Goal: Transaction & Acquisition: Purchase product/service

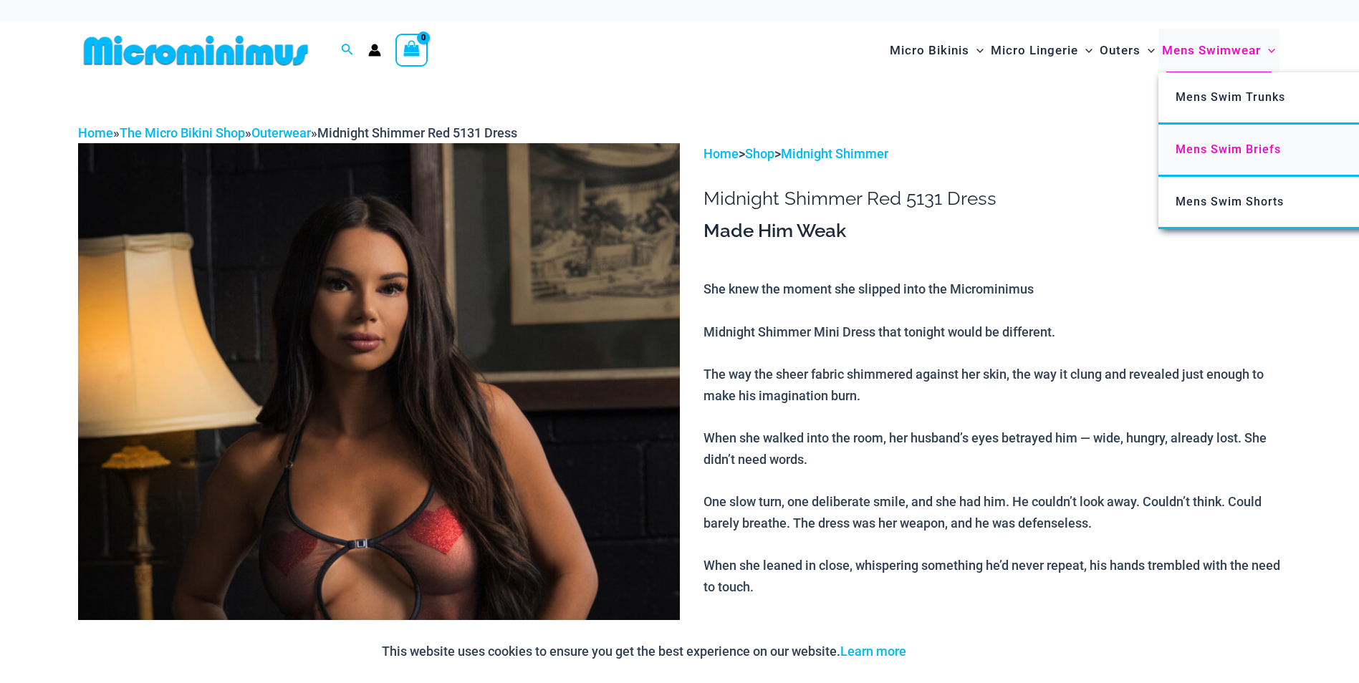
click at [1232, 140] on link "Mens Swim Briefs" at bounding box center [1371, 151] width 426 height 52
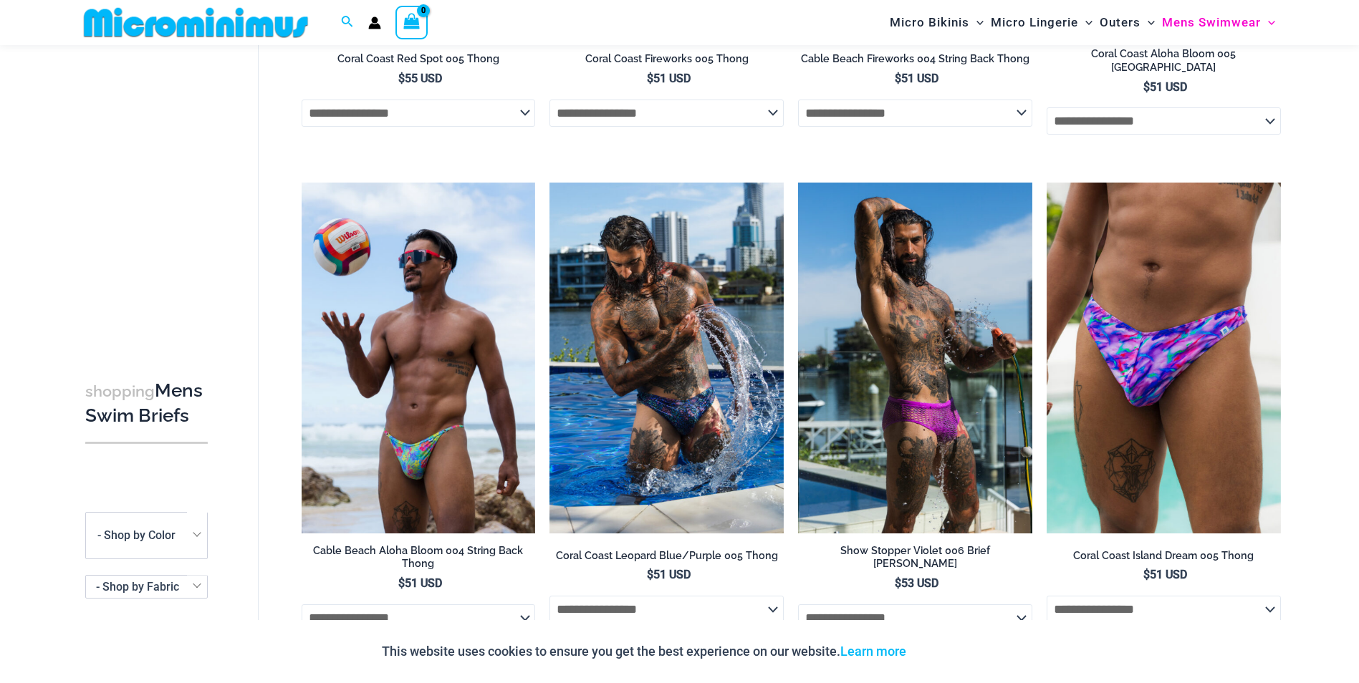
scroll to position [475, 0]
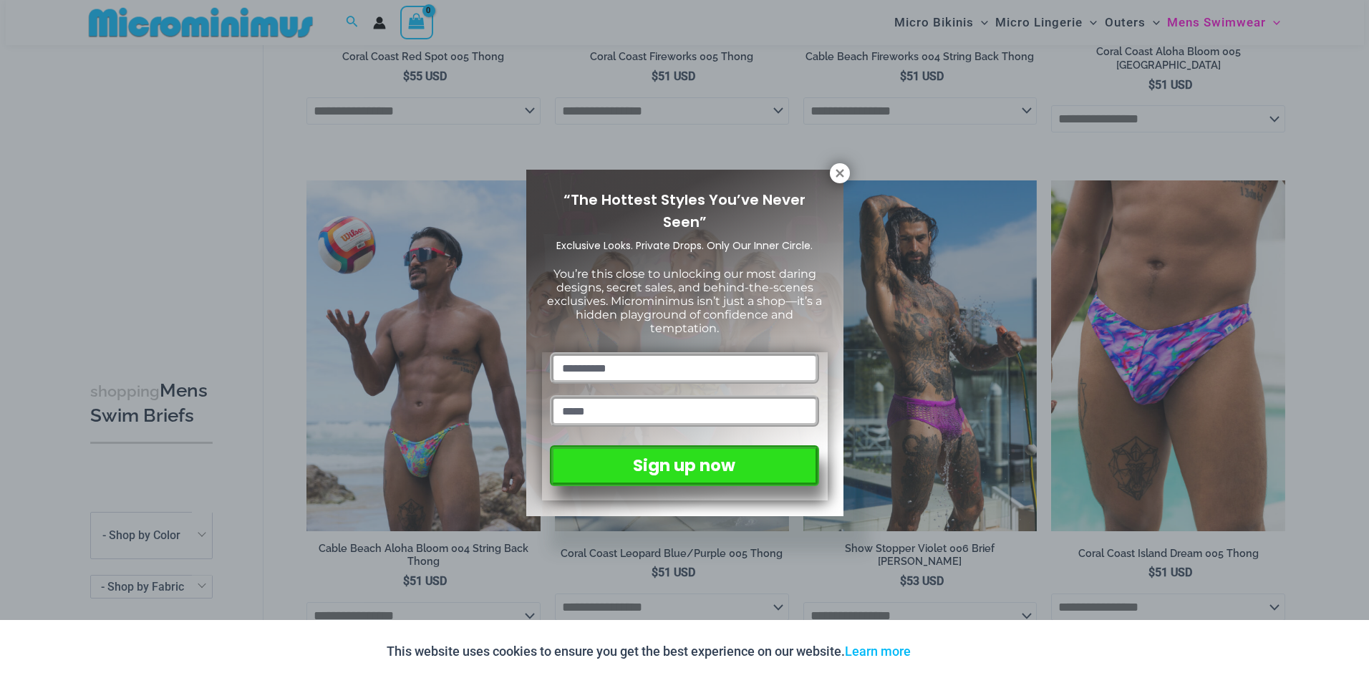
click at [322, 590] on div "“The Hottest Styles You’ve Never Seen” Exclusive Looks. Private Drops. Only Our…" at bounding box center [684, 341] width 1369 height 683
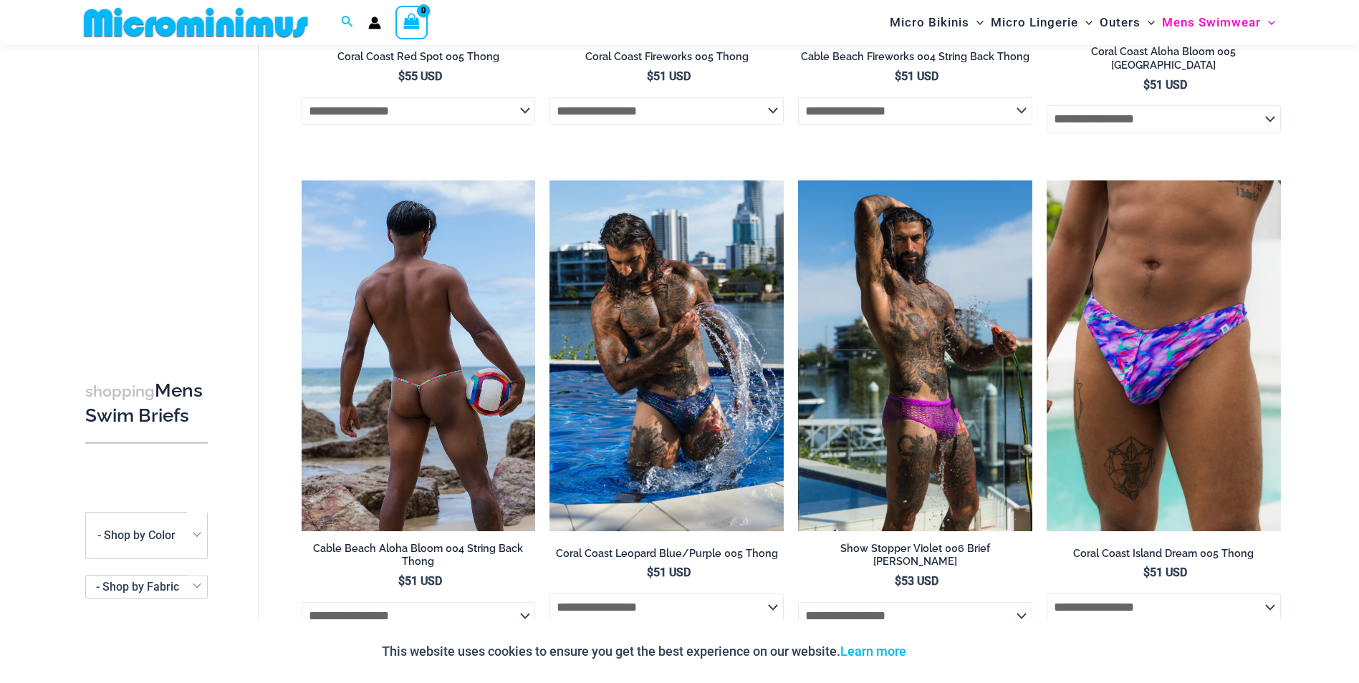
click at [468, 607] on select "**********" at bounding box center [419, 615] width 234 height 27
click at [438, 382] on img at bounding box center [419, 355] width 234 height 351
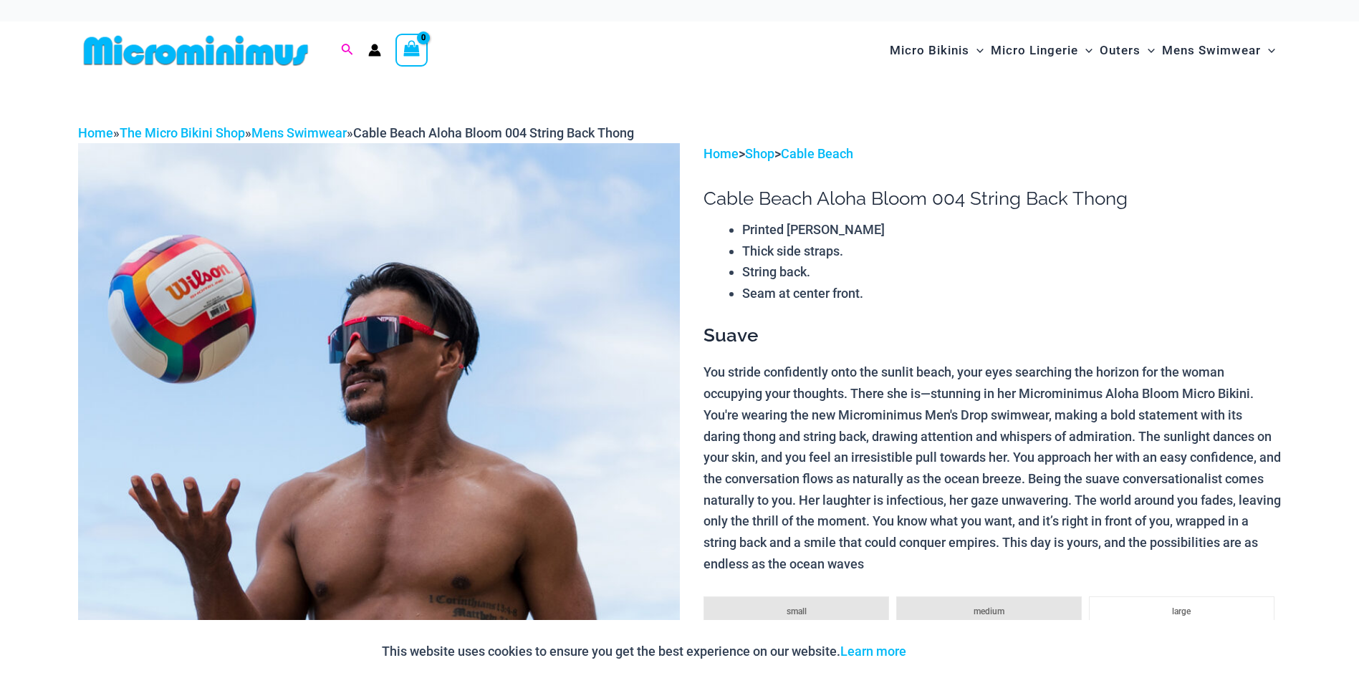
click at [349, 50] on icon "Search icon link" at bounding box center [346, 50] width 11 height 13
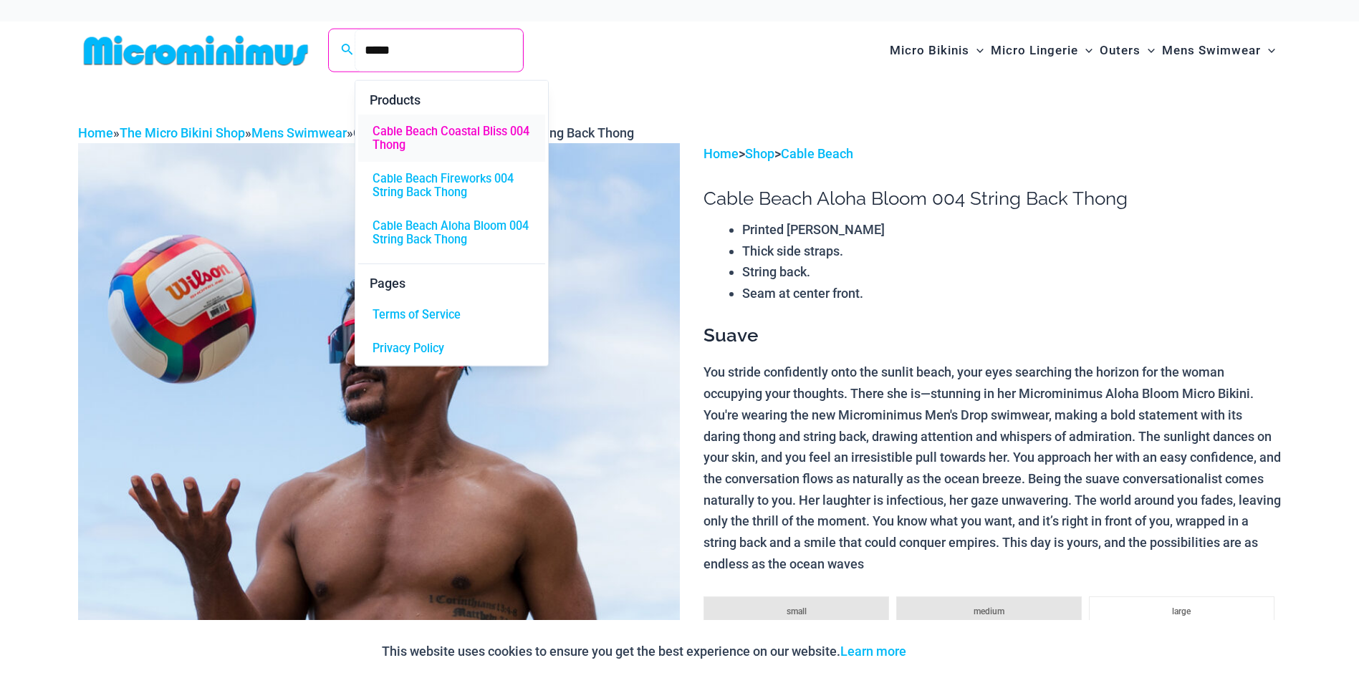
type input "*****"
click at [449, 138] on span "Cable Beach Coastal Bliss 004 Thong" at bounding box center [451, 138] width 158 height 27
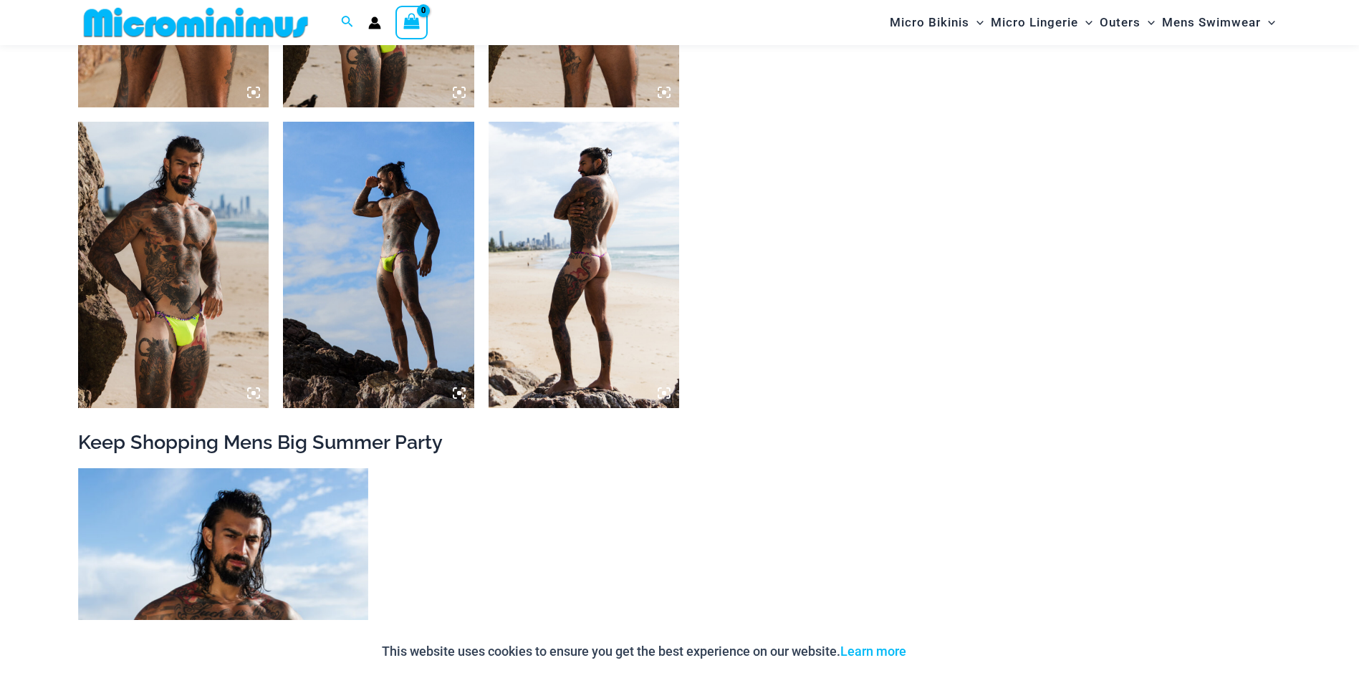
scroll to position [1251, 0]
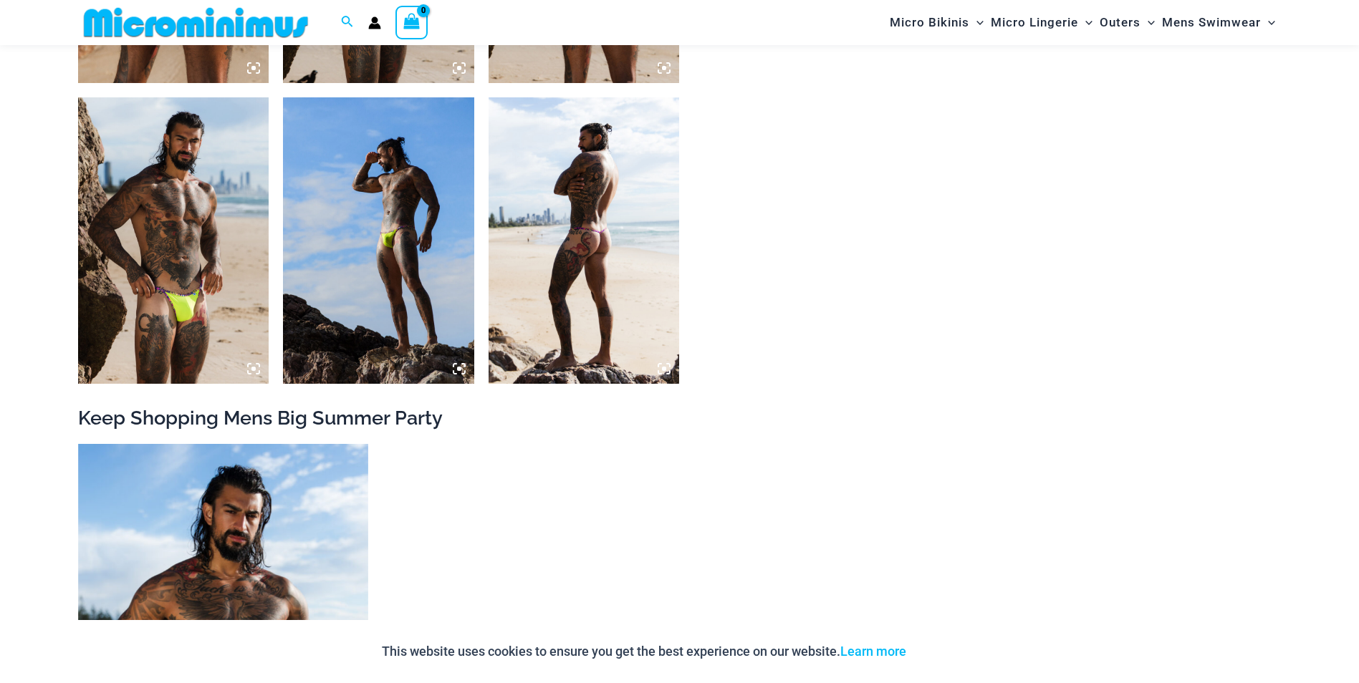
click at [578, 236] on img at bounding box center [583, 240] width 191 height 286
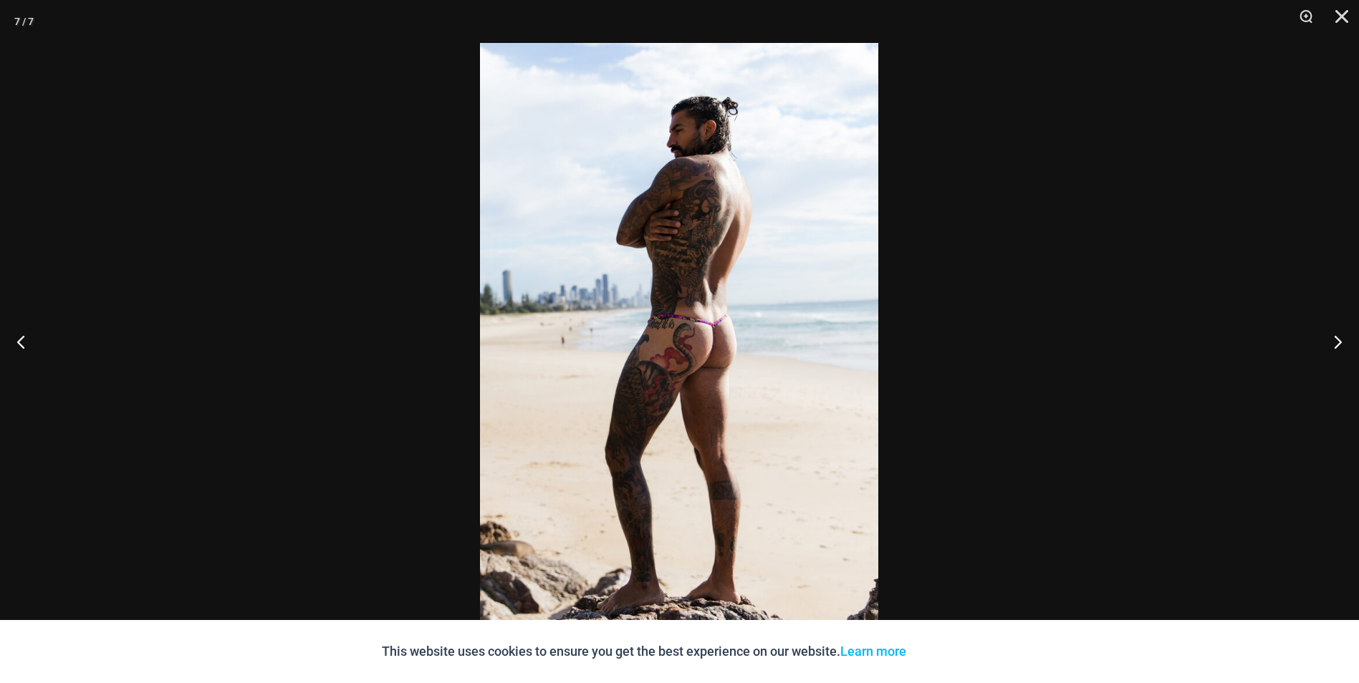
click at [1066, 266] on div at bounding box center [679, 341] width 1359 height 683
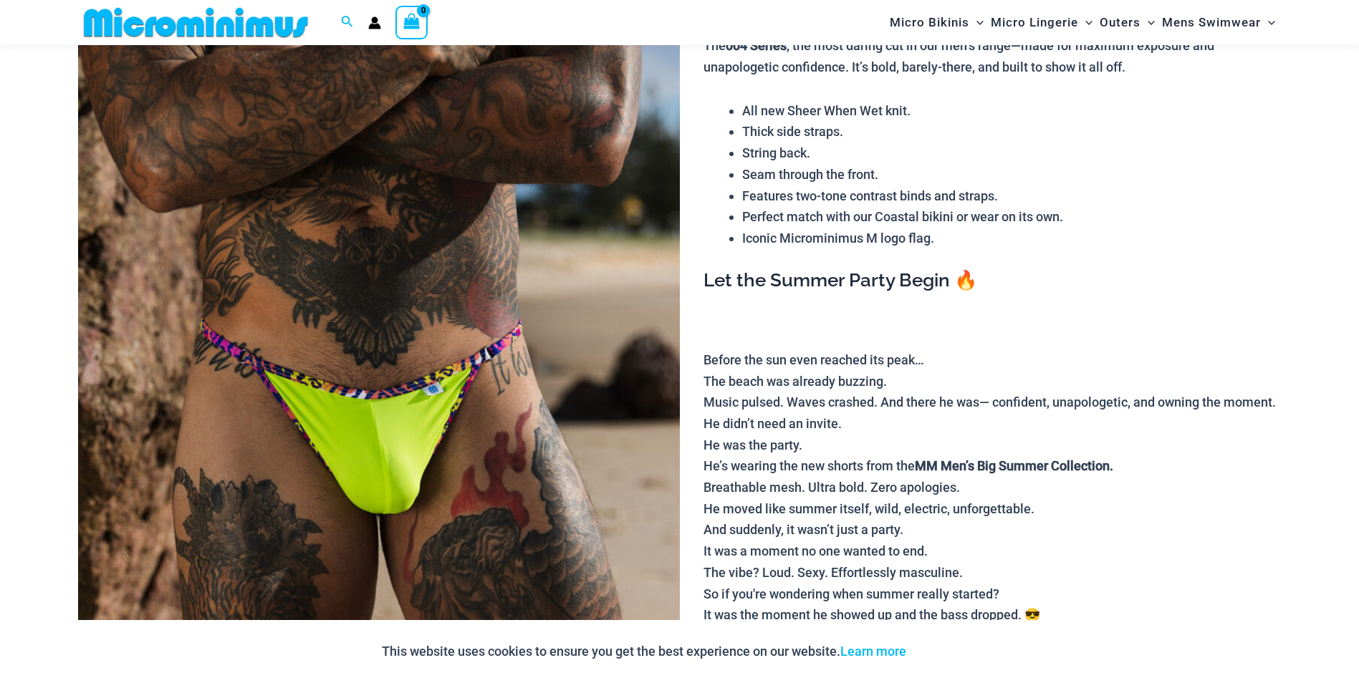
scroll to position [0, 0]
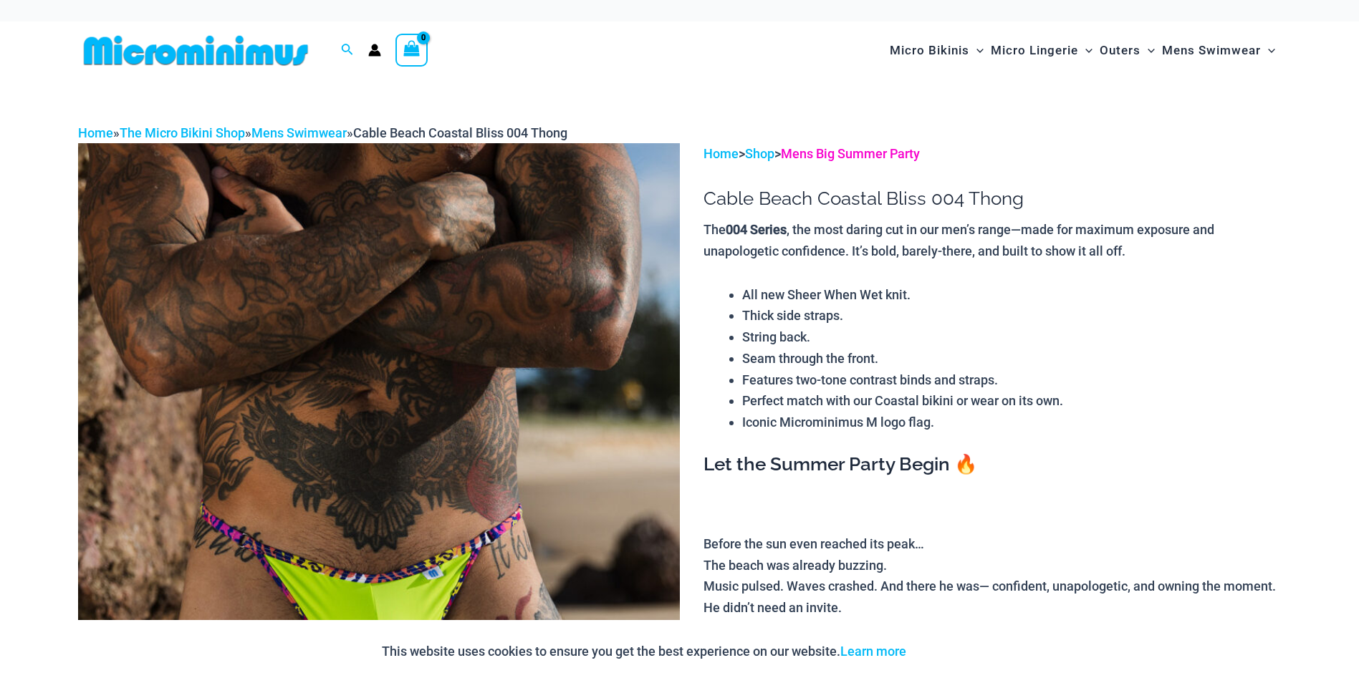
click at [834, 160] on link "Mens Big Summer Party" at bounding box center [850, 153] width 139 height 15
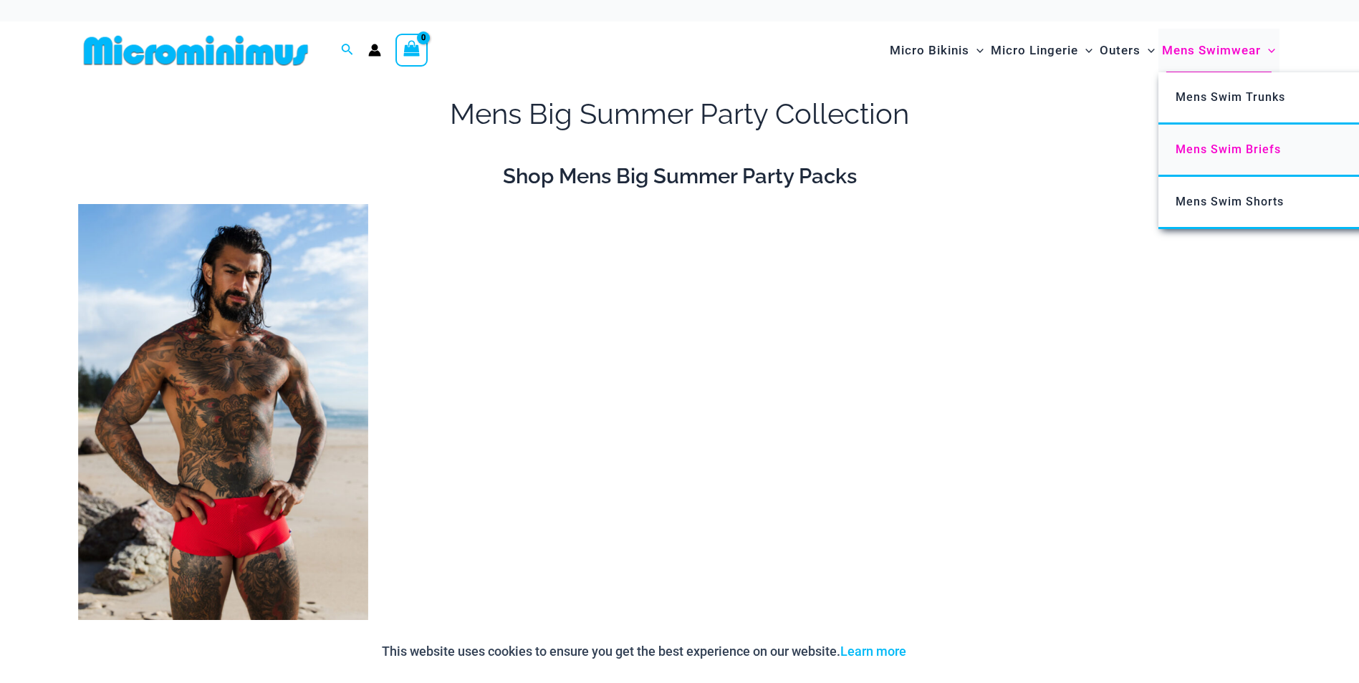
click at [1250, 156] on link "Mens Swim Briefs" at bounding box center [1371, 151] width 426 height 52
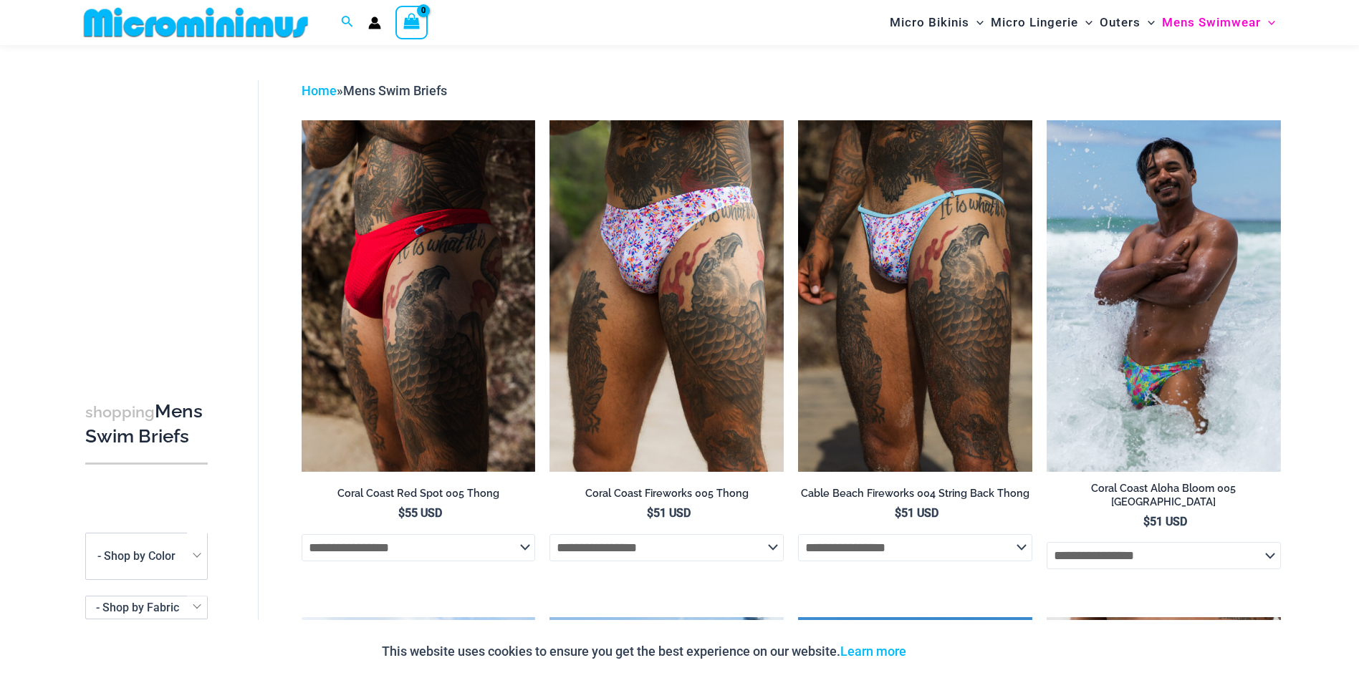
scroll to position [30, 0]
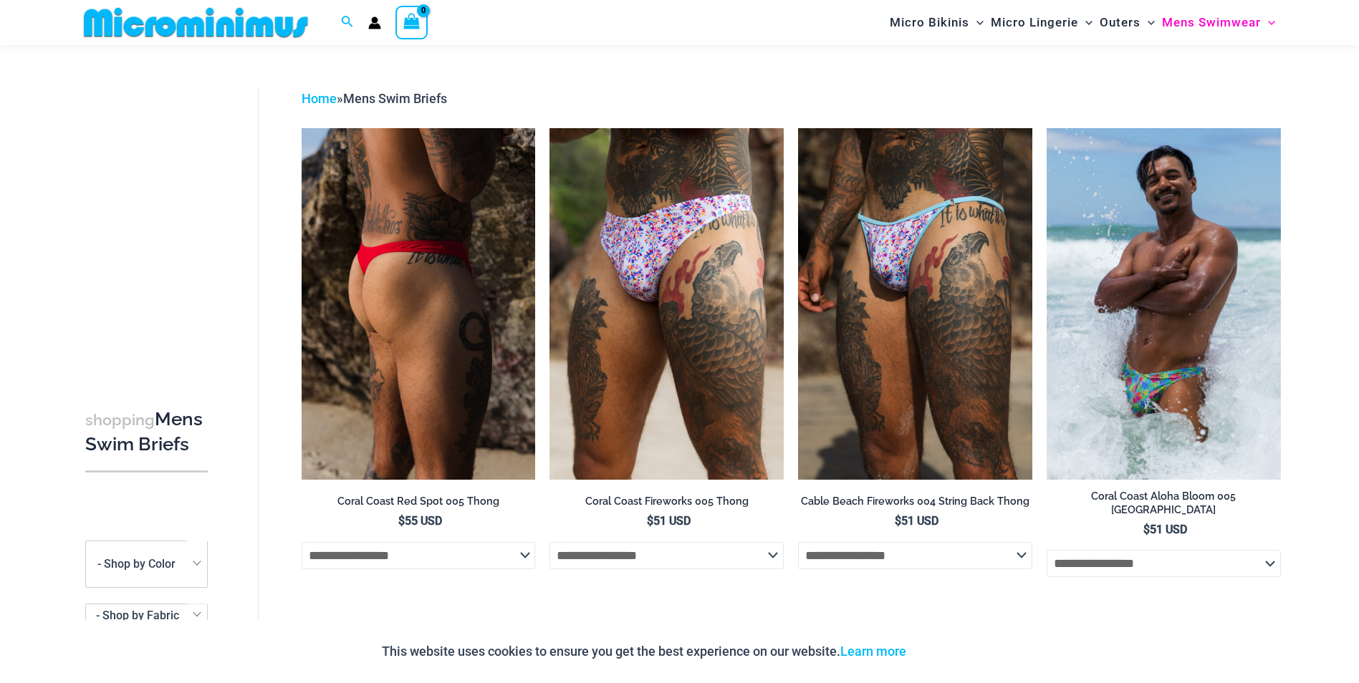
drag, startPoint x: 424, startPoint y: 504, endPoint x: 359, endPoint y: 416, distance: 109.0
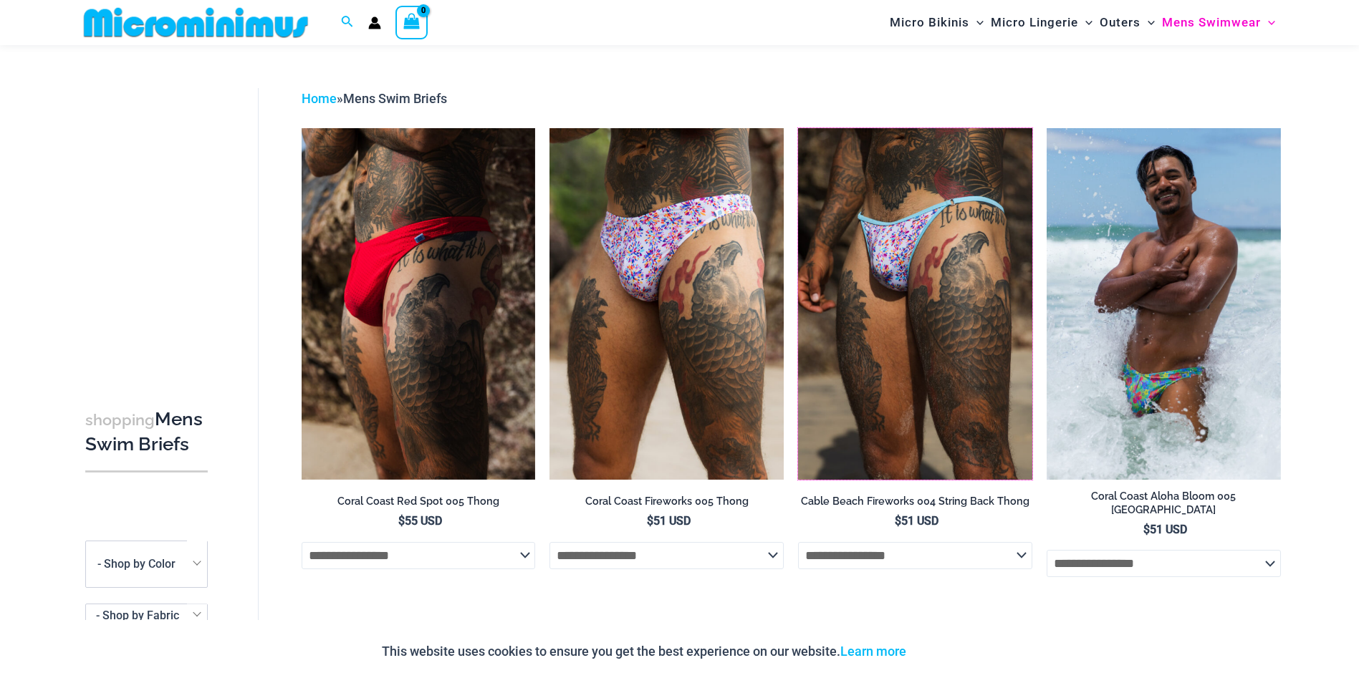
scroll to position [166, 0]
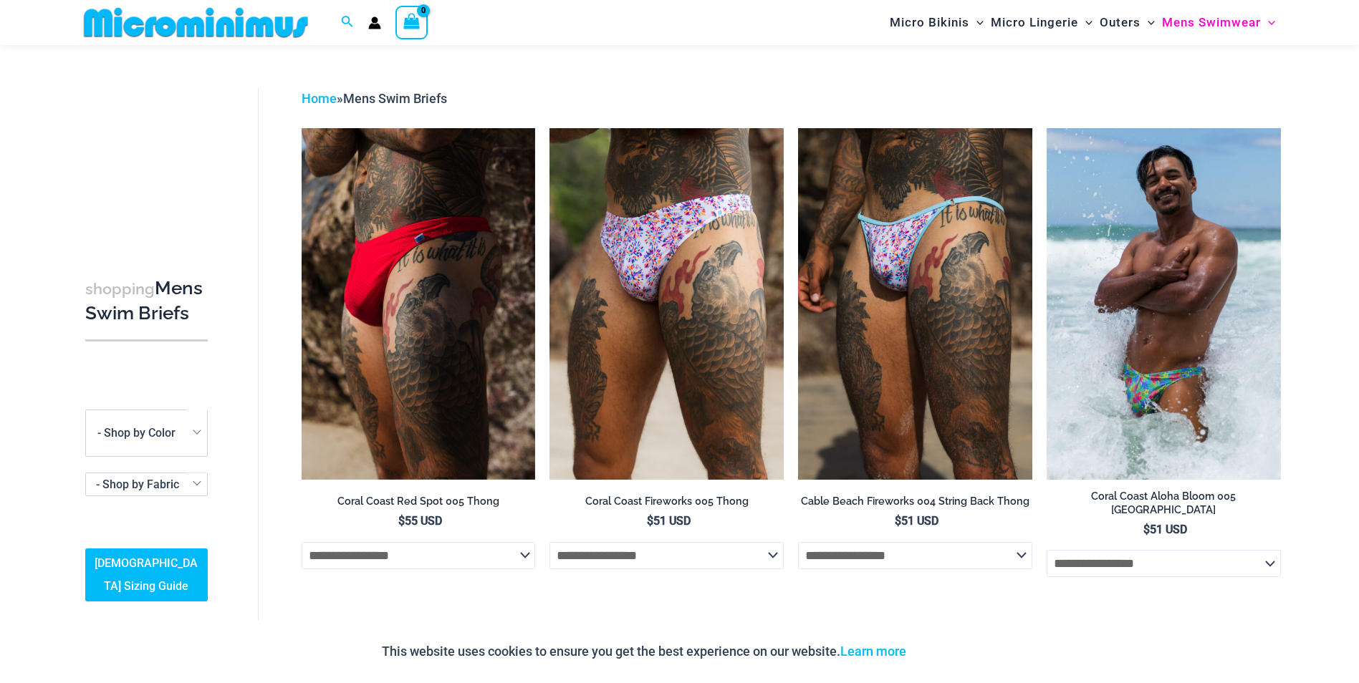
click at [174, 430] on span "- Shop by Color" at bounding box center [136, 433] width 80 height 37
click at [263, 488] on div "**********" at bounding box center [769, 611] width 1023 height 1047
drag, startPoint x: 1359, startPoint y: 183, endPoint x: 1372, endPoint y: 252, distance: 70.0
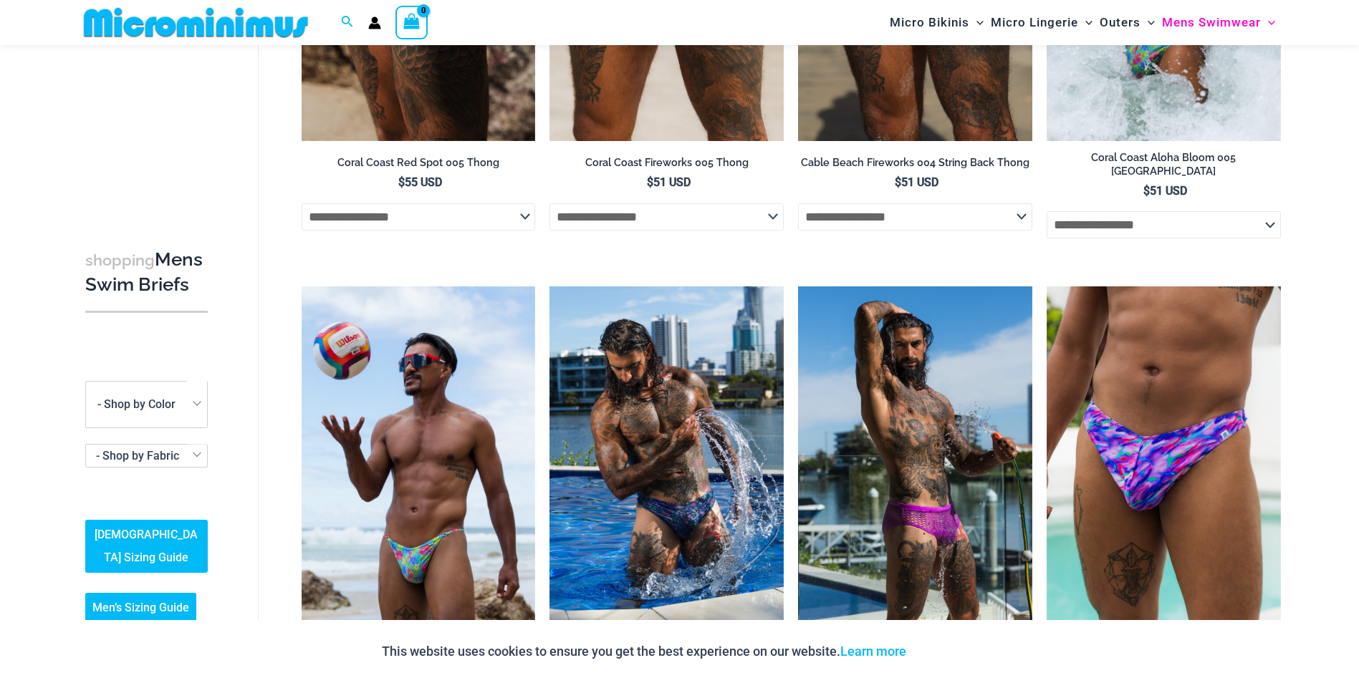
scroll to position [456, 0]
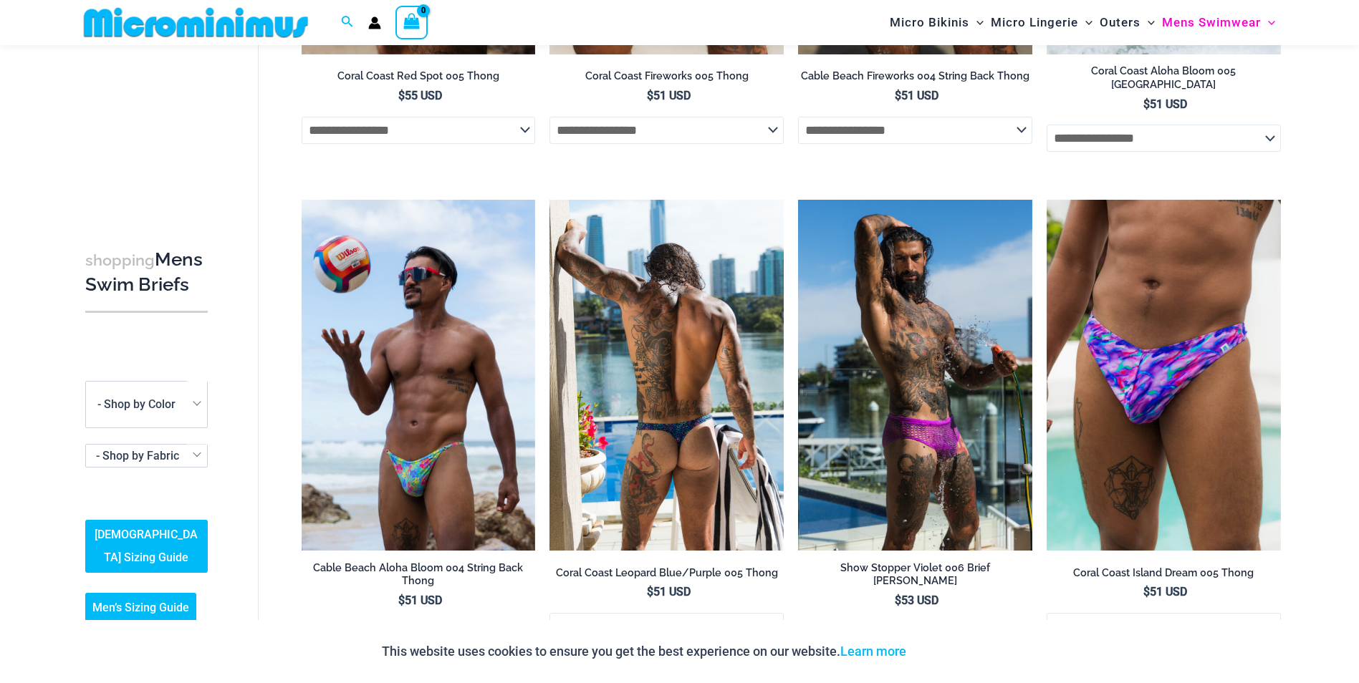
click at [695, 567] on h2 "Coral Coast Leopard Blue/Purple 005 Thong" at bounding box center [666, 574] width 234 height 14
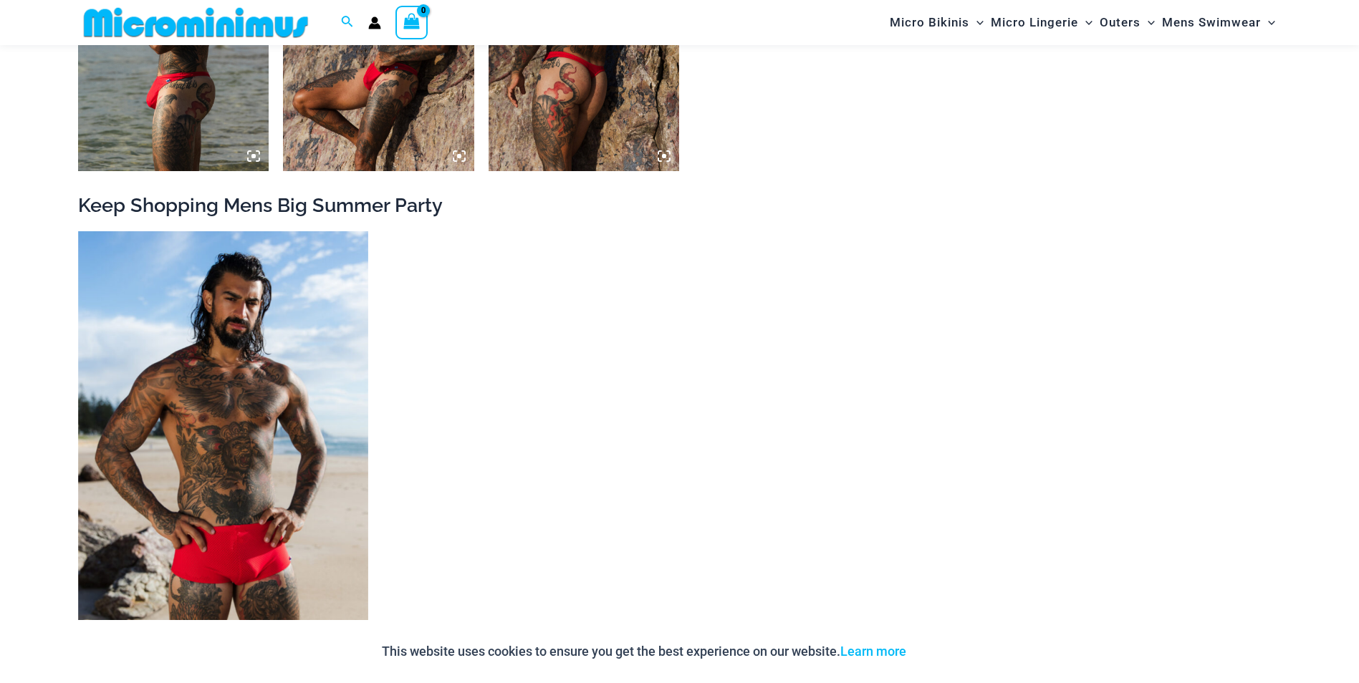
scroll to position [957, 0]
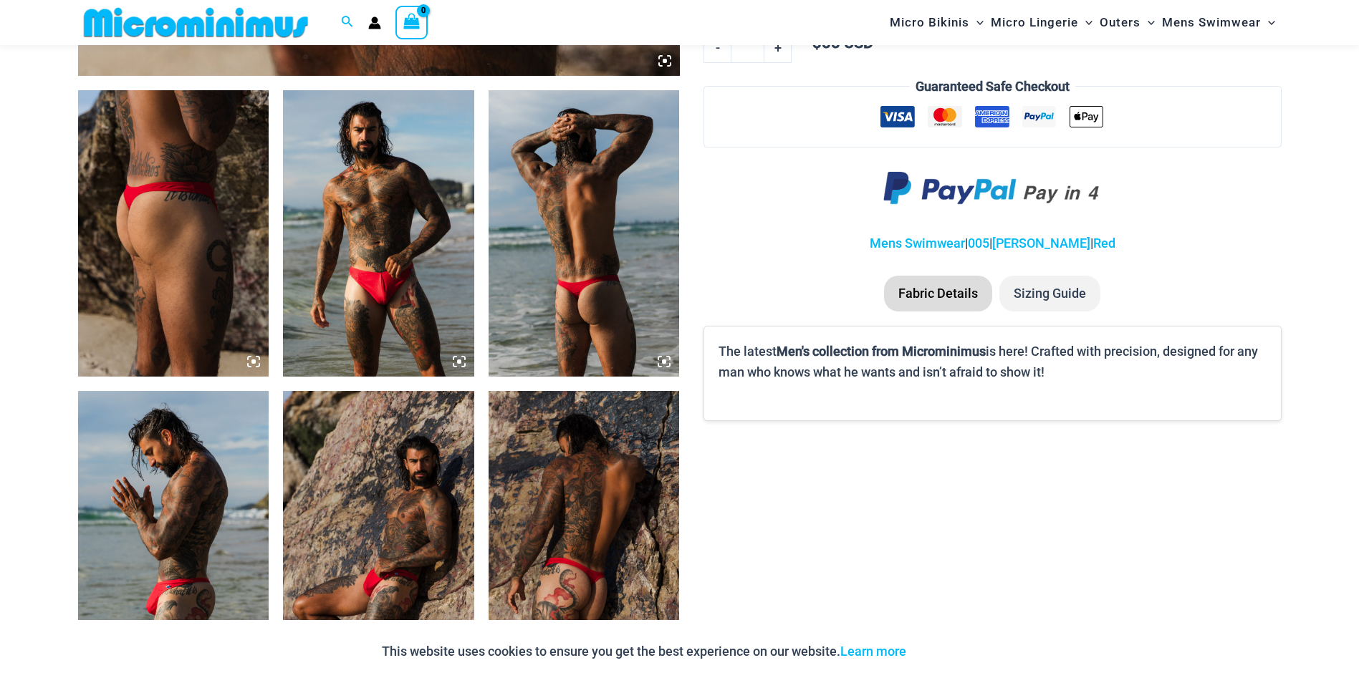
click at [567, 333] on img at bounding box center [583, 233] width 191 height 286
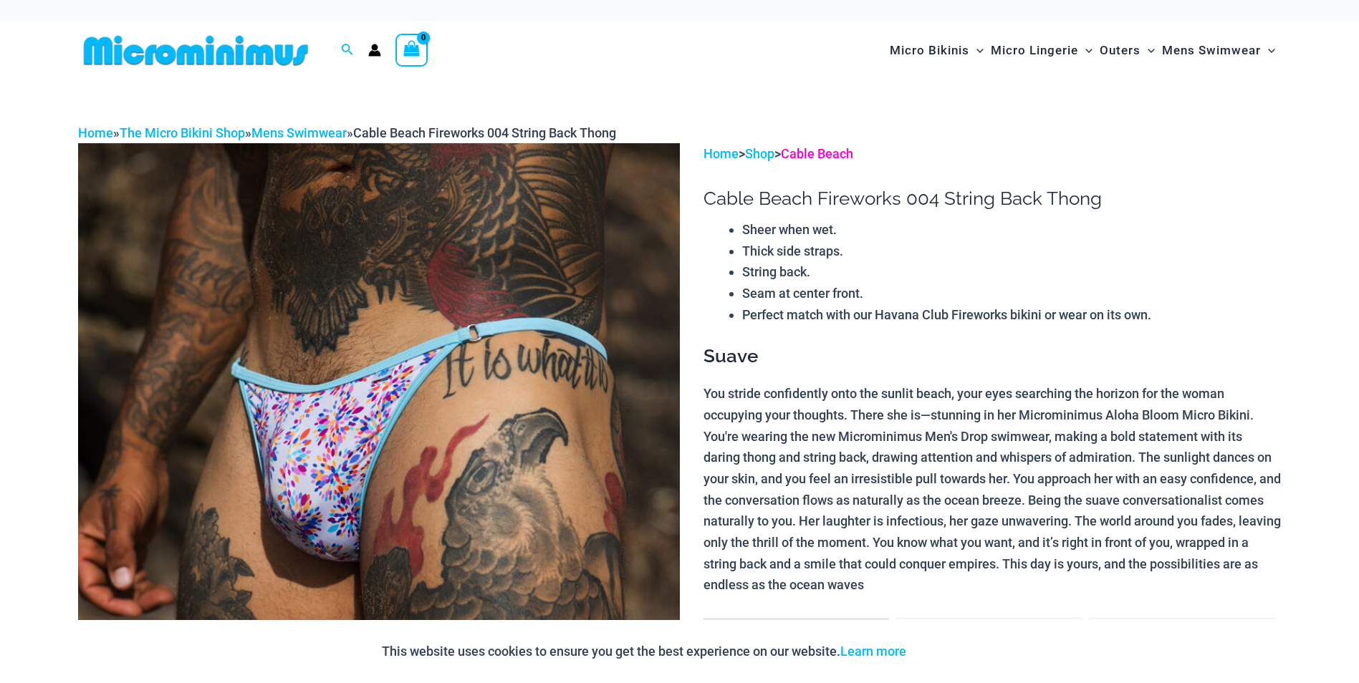
click at [823, 152] on link "Cable Beach" at bounding box center [817, 153] width 72 height 15
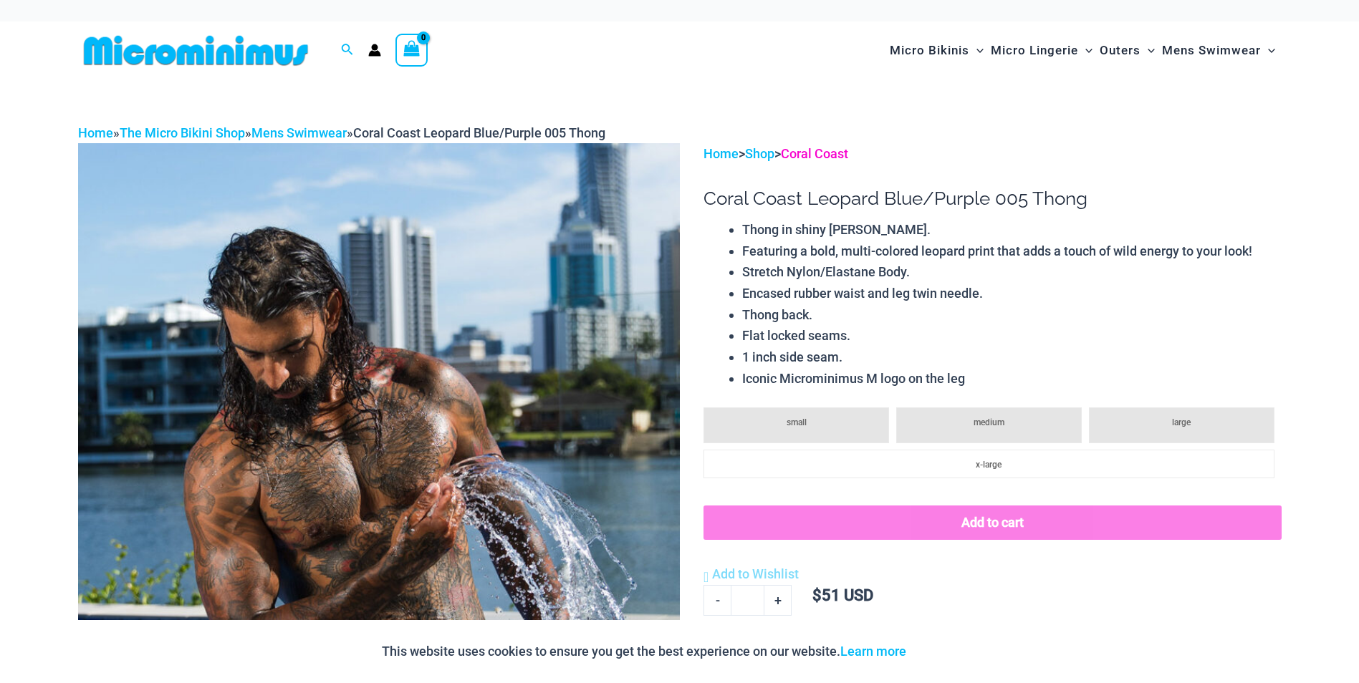
click at [846, 155] on link "Coral Coast" at bounding box center [814, 153] width 67 height 15
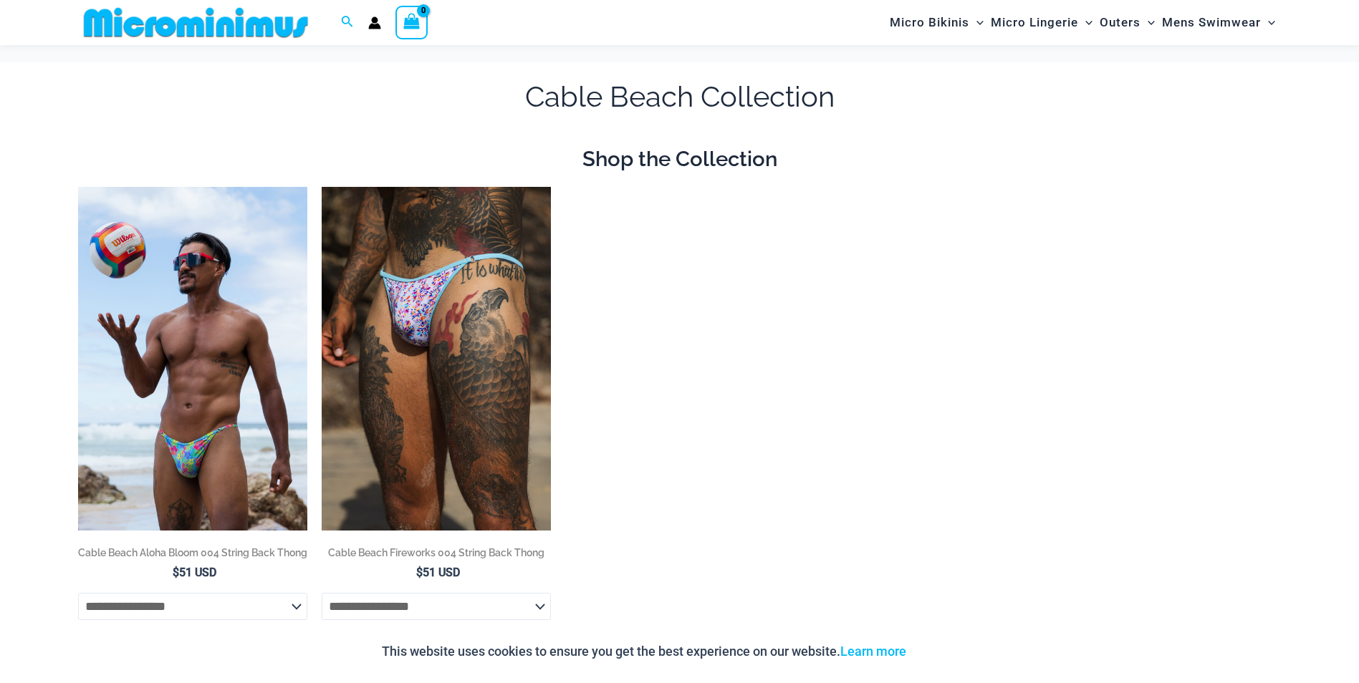
scroll to position [70, 0]
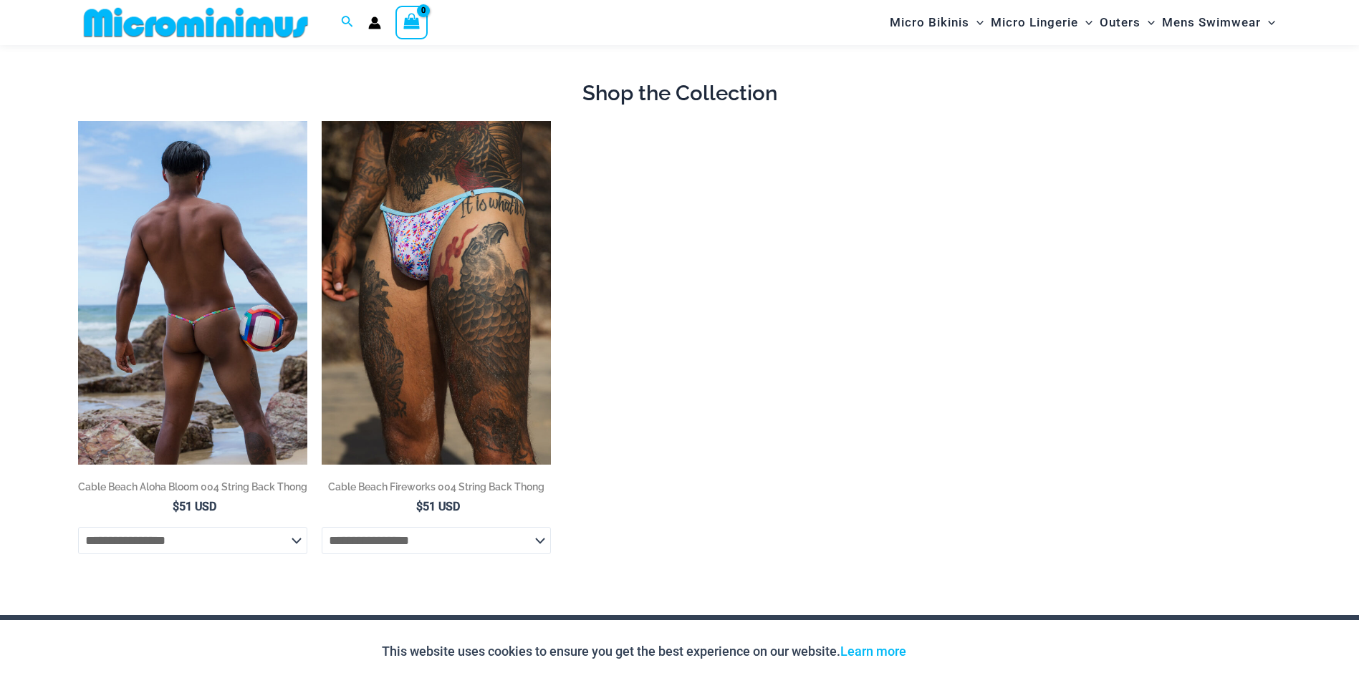
click at [179, 329] on img at bounding box center [192, 293] width 229 height 344
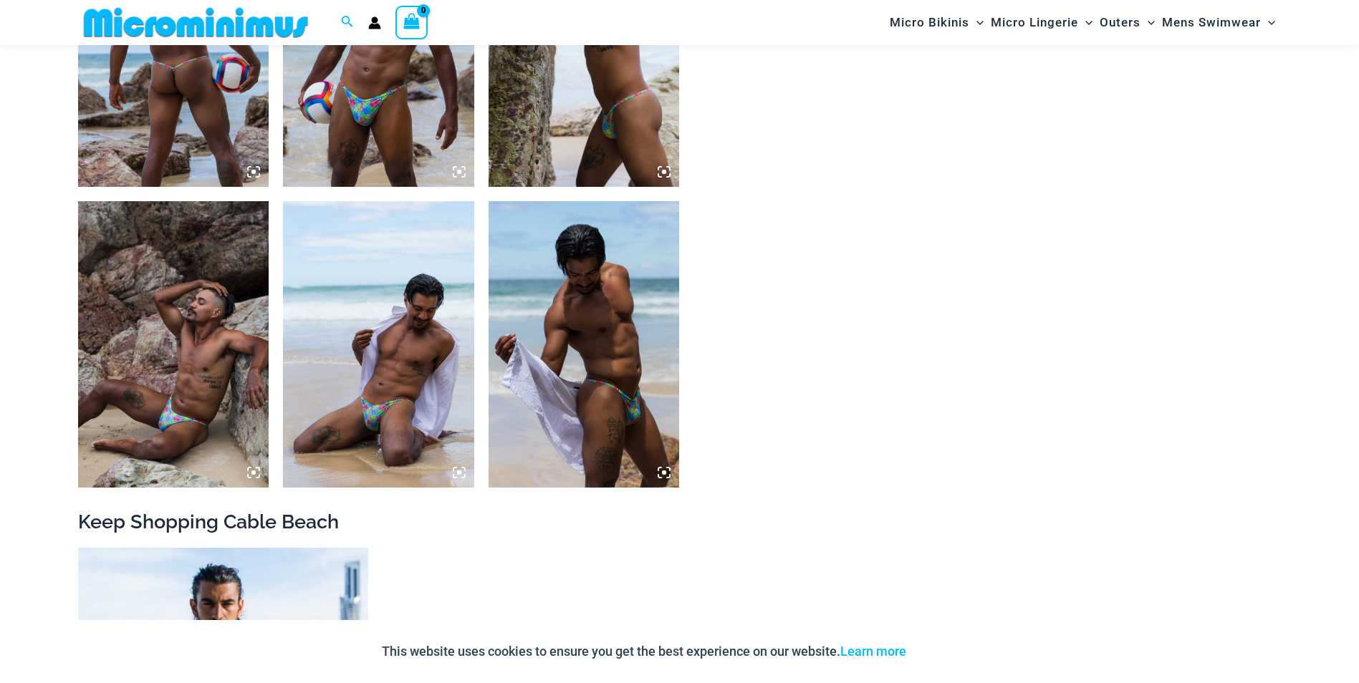
scroll to position [696, 0]
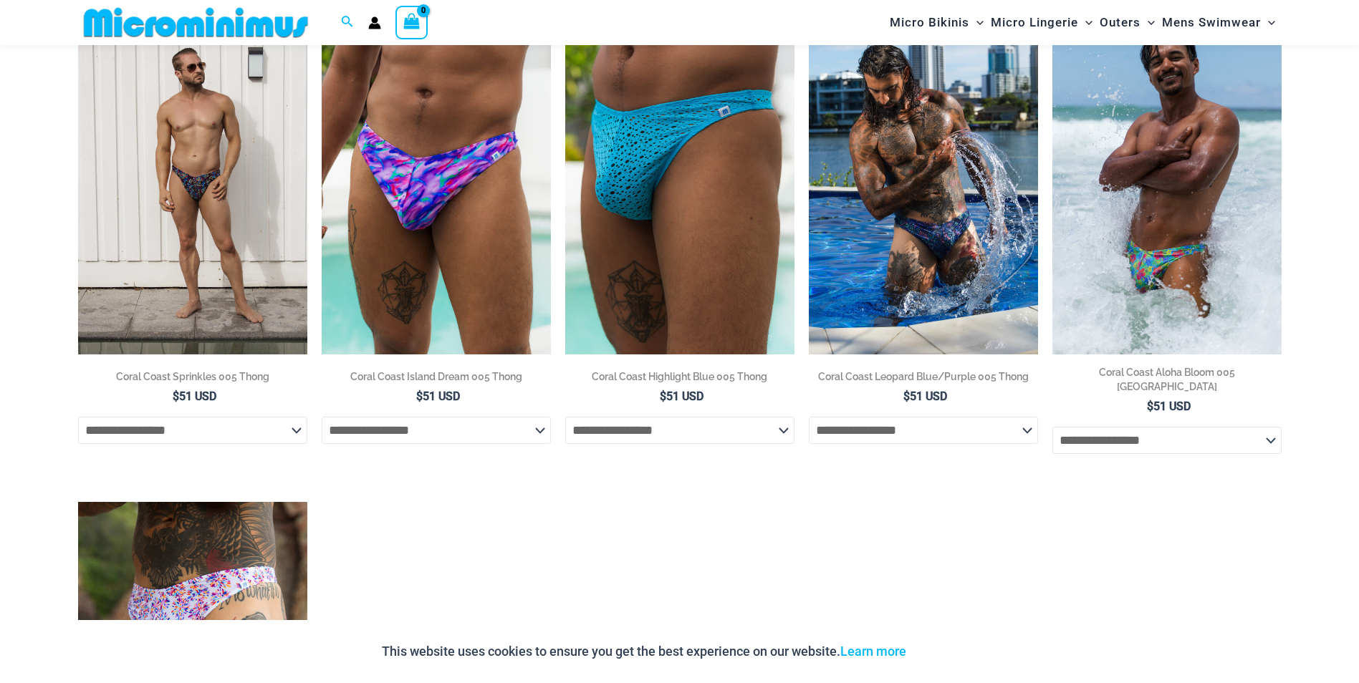
scroll to position [179, 0]
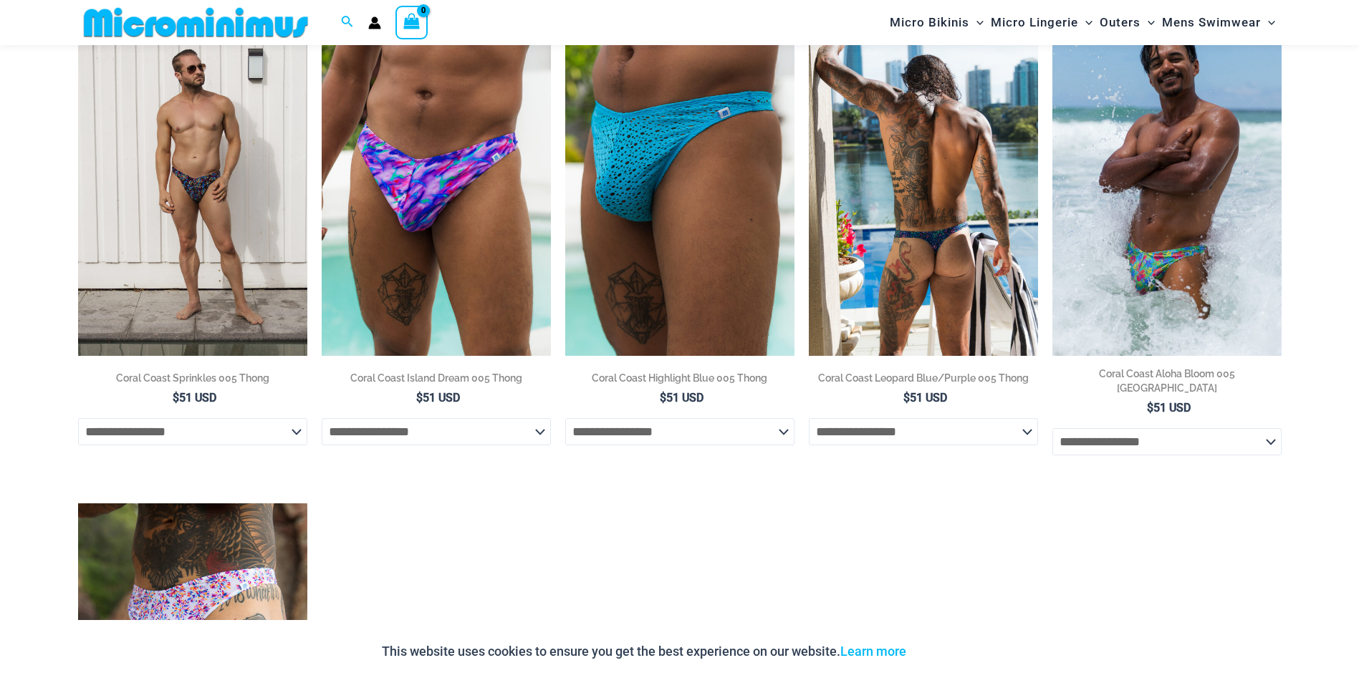
click at [896, 378] on h2 "Coral Coast Leopard Blue/Purple 005 Thong" at bounding box center [923, 378] width 229 height 14
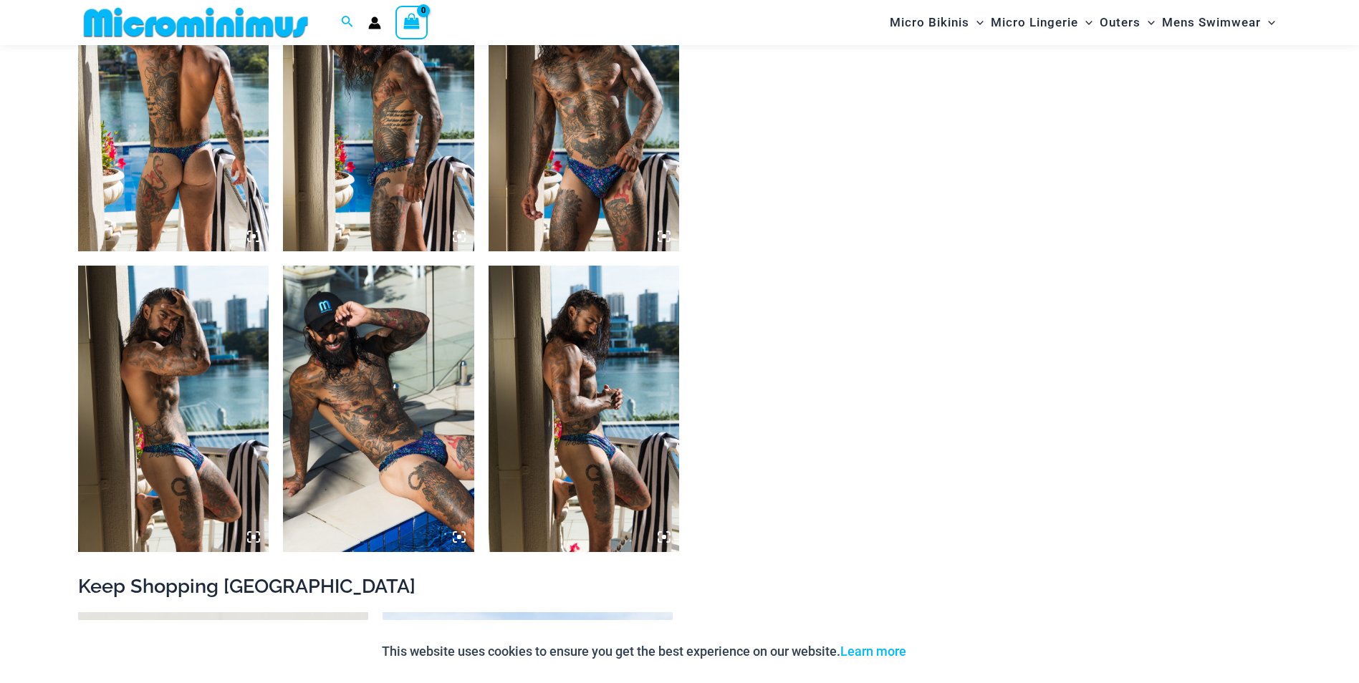
scroll to position [1108, 0]
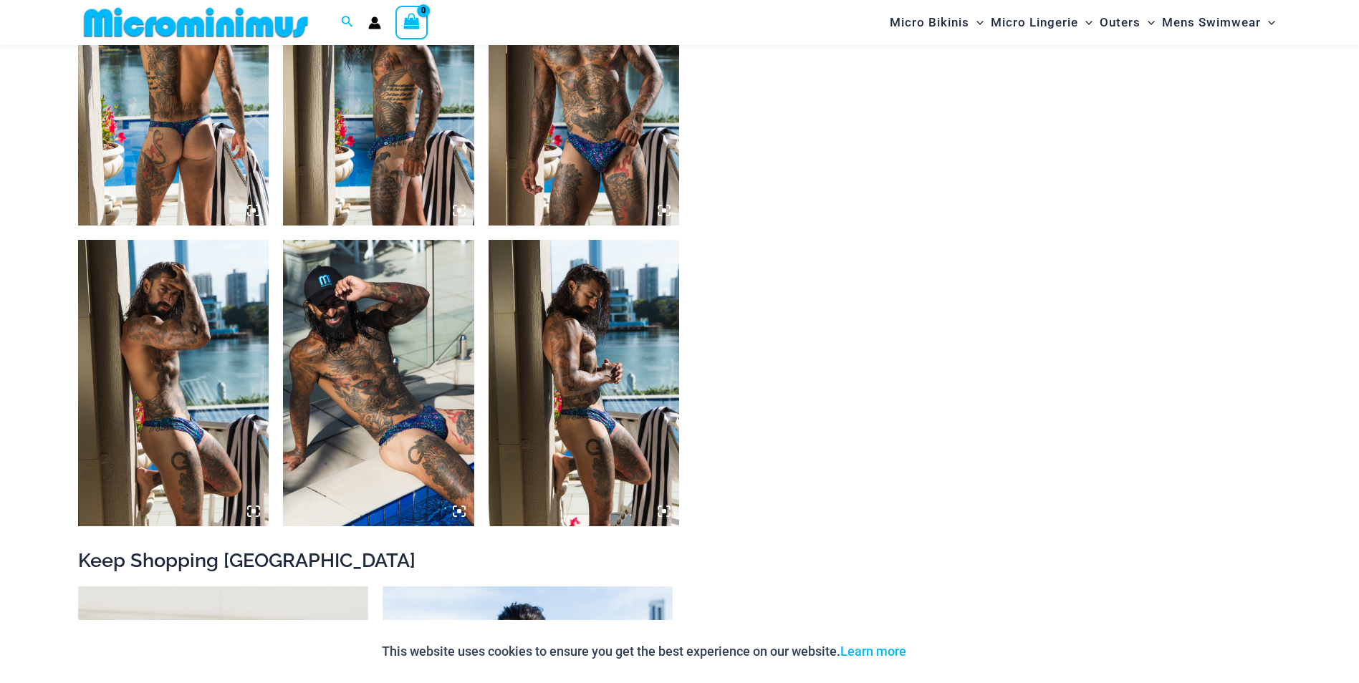
click at [210, 137] on img at bounding box center [173, 82] width 191 height 286
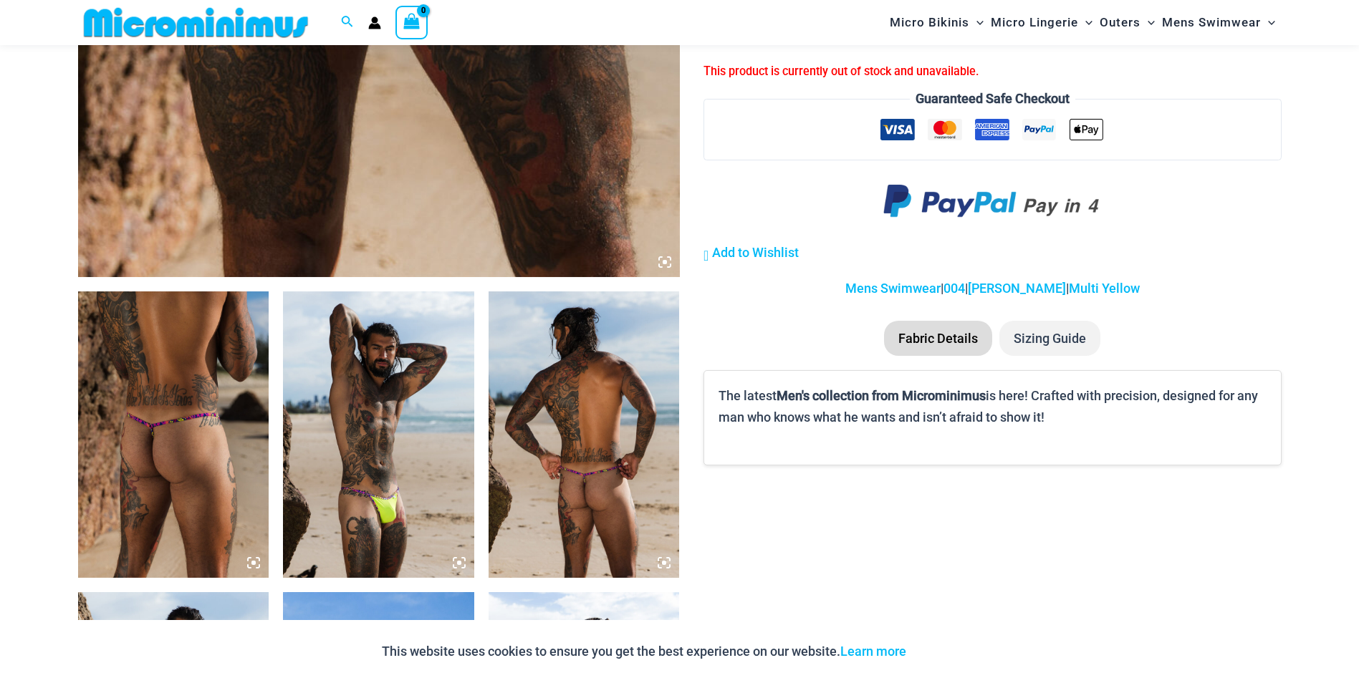
scroll to position [817, 0]
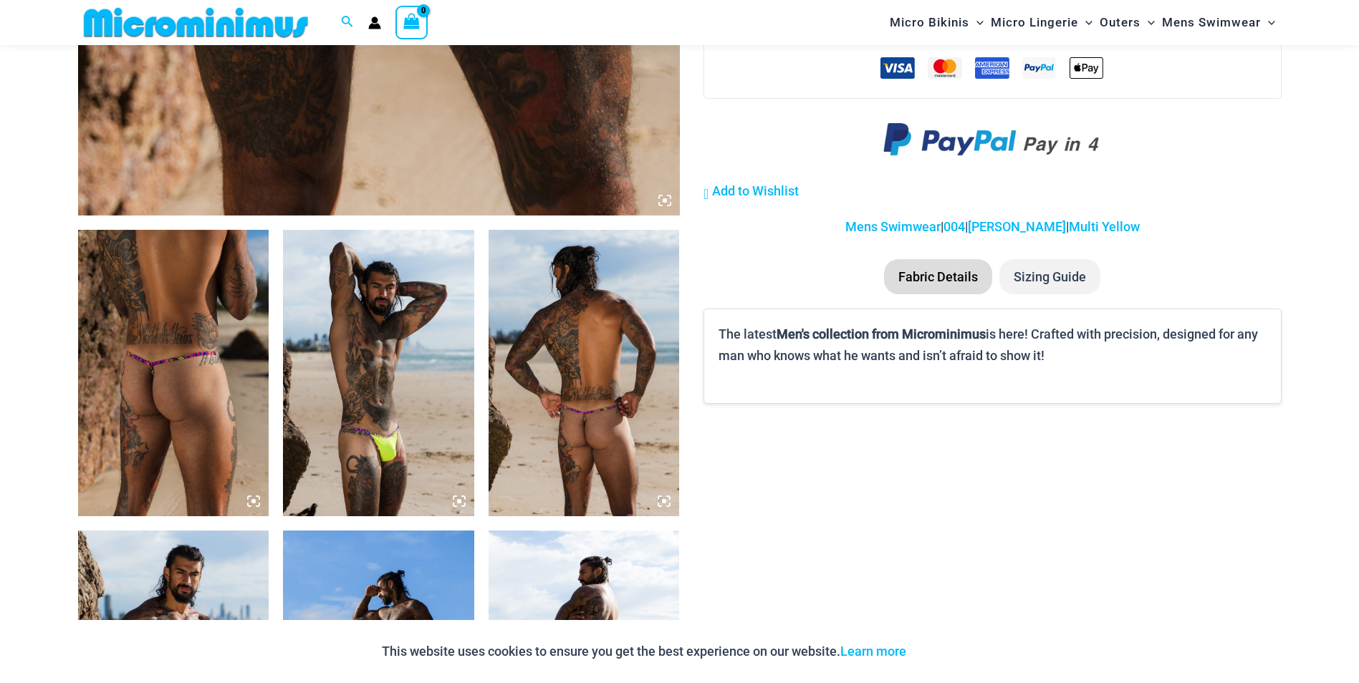
click at [921, 332] on b "Men's collection from Microminimus" at bounding box center [880, 334] width 209 height 15
click at [1035, 276] on li "Sizing Guide" at bounding box center [1049, 277] width 101 height 36
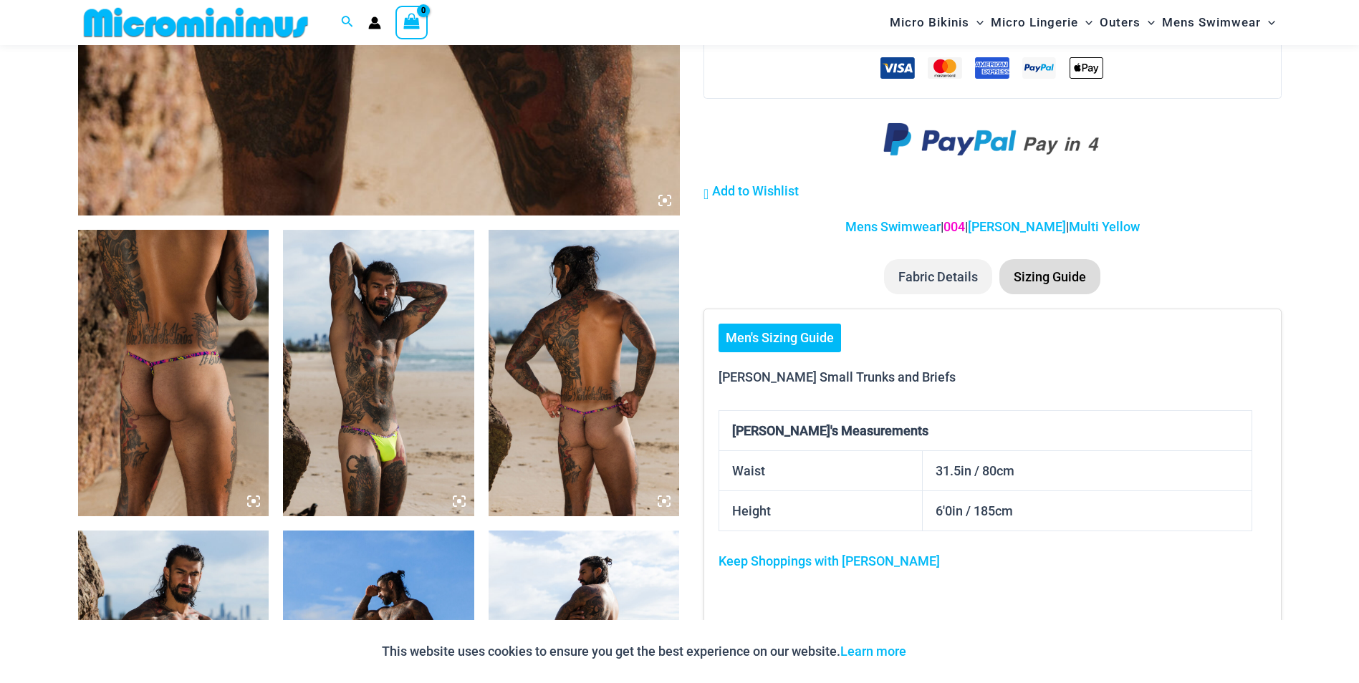
click at [965, 227] on link "004" at bounding box center [953, 226] width 21 height 15
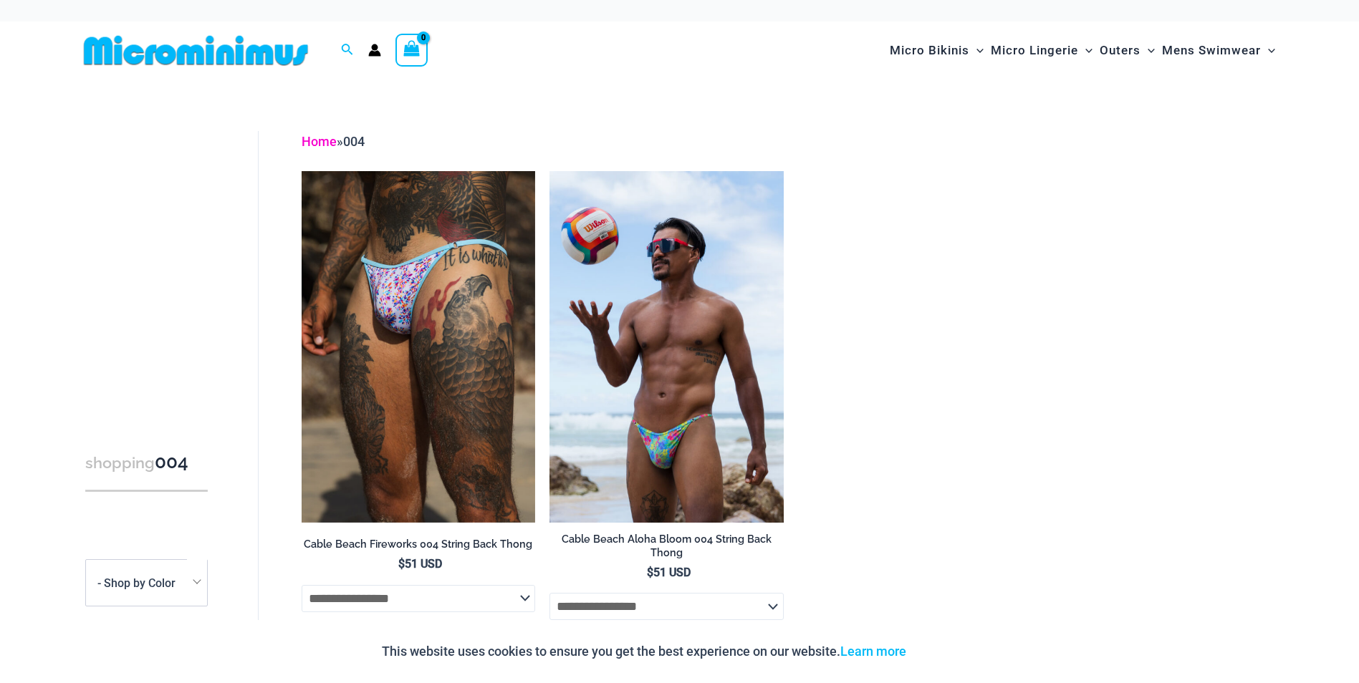
click at [319, 136] on link "Home" at bounding box center [319, 141] width 35 height 15
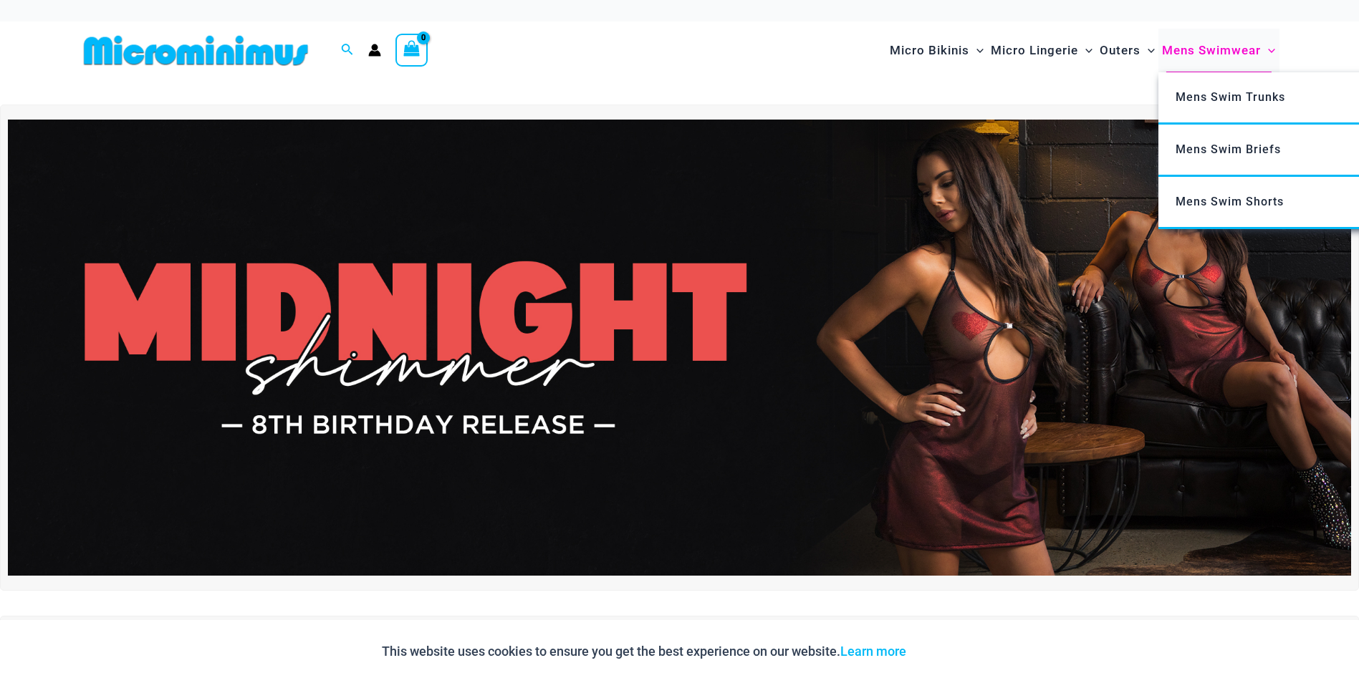
click at [1200, 52] on span "Mens Swimwear" at bounding box center [1211, 50] width 99 height 37
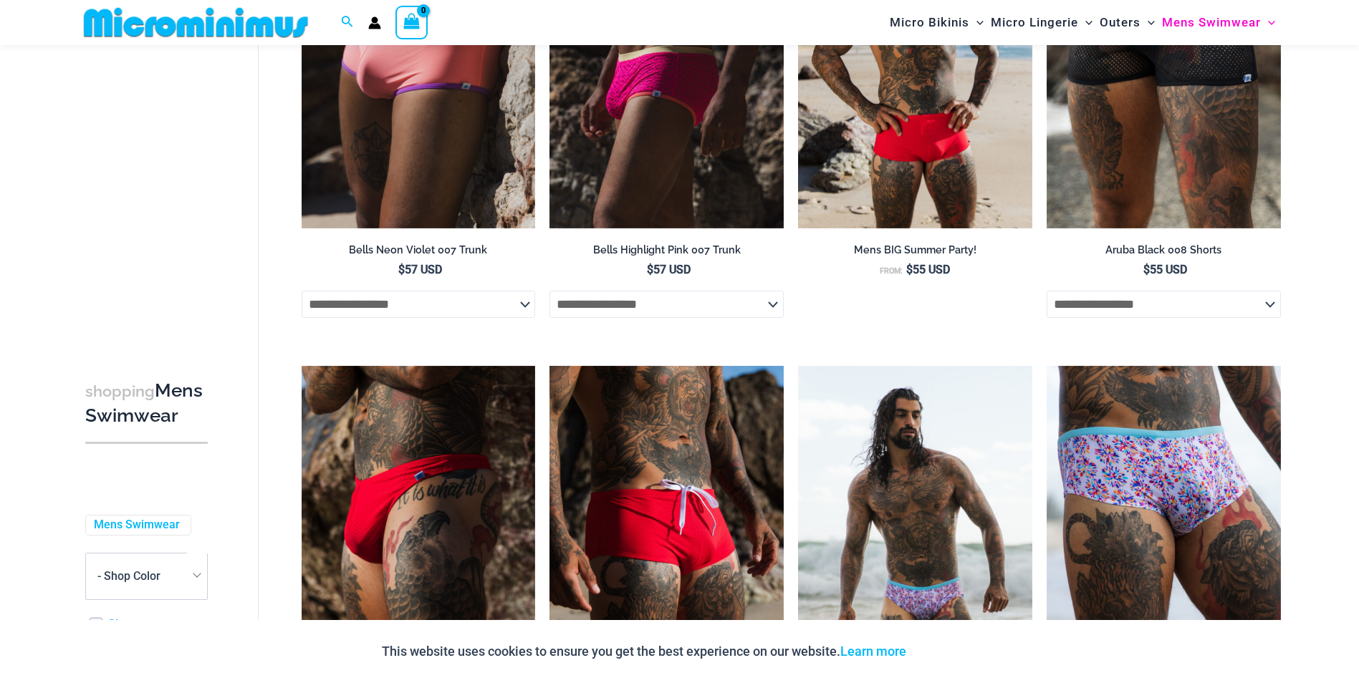
scroll to position [553, 0]
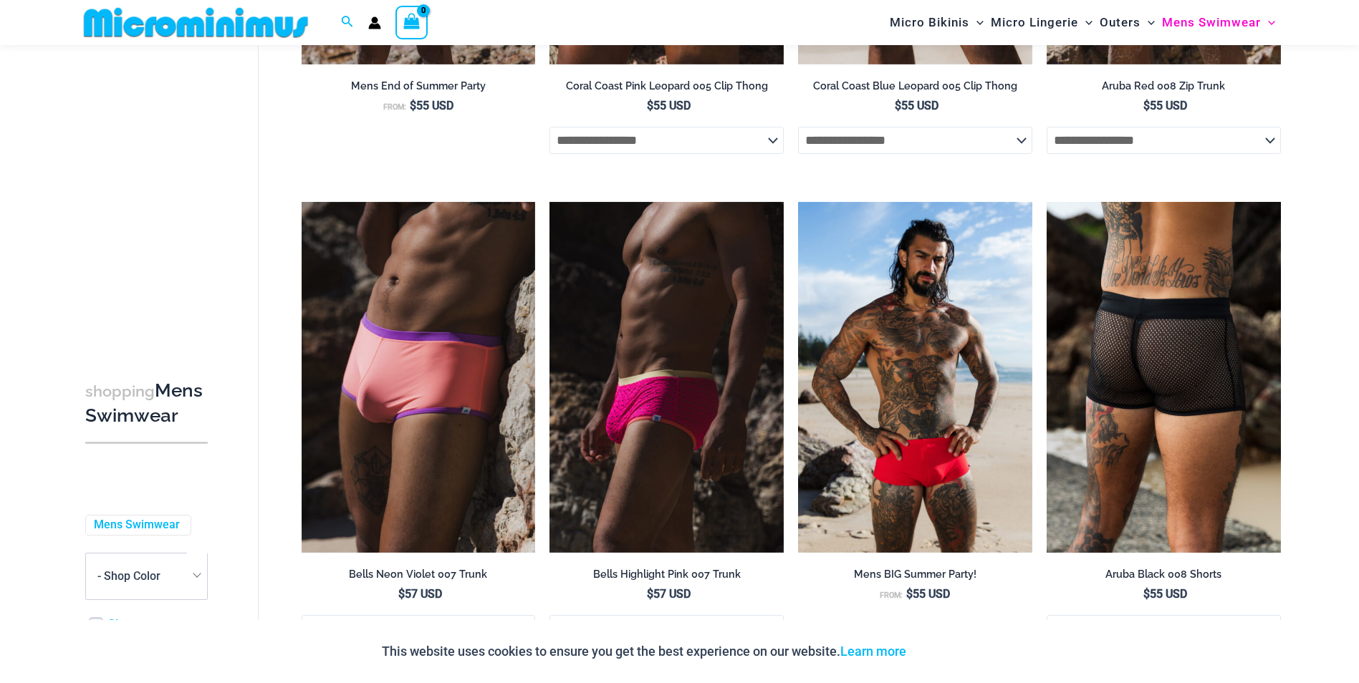
click at [1190, 326] on img at bounding box center [1163, 377] width 234 height 351
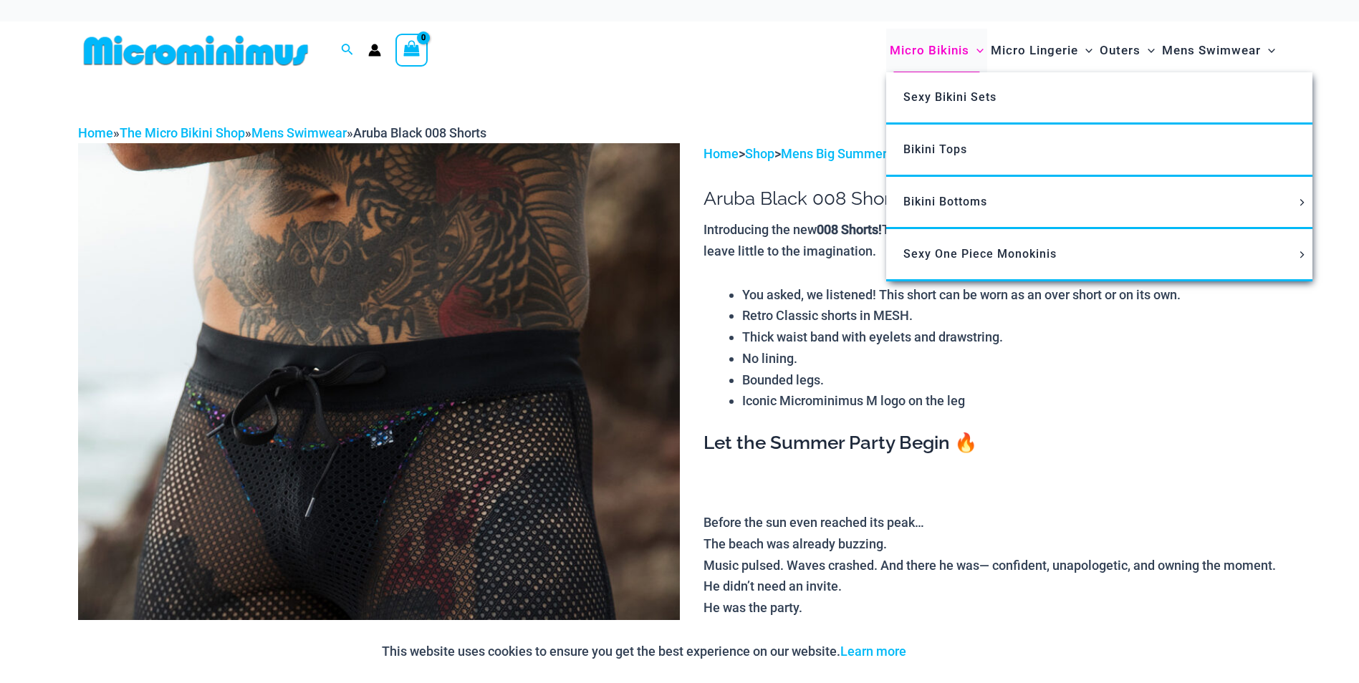
click at [952, 51] on span "Micro Bikinis" at bounding box center [930, 50] width 80 height 37
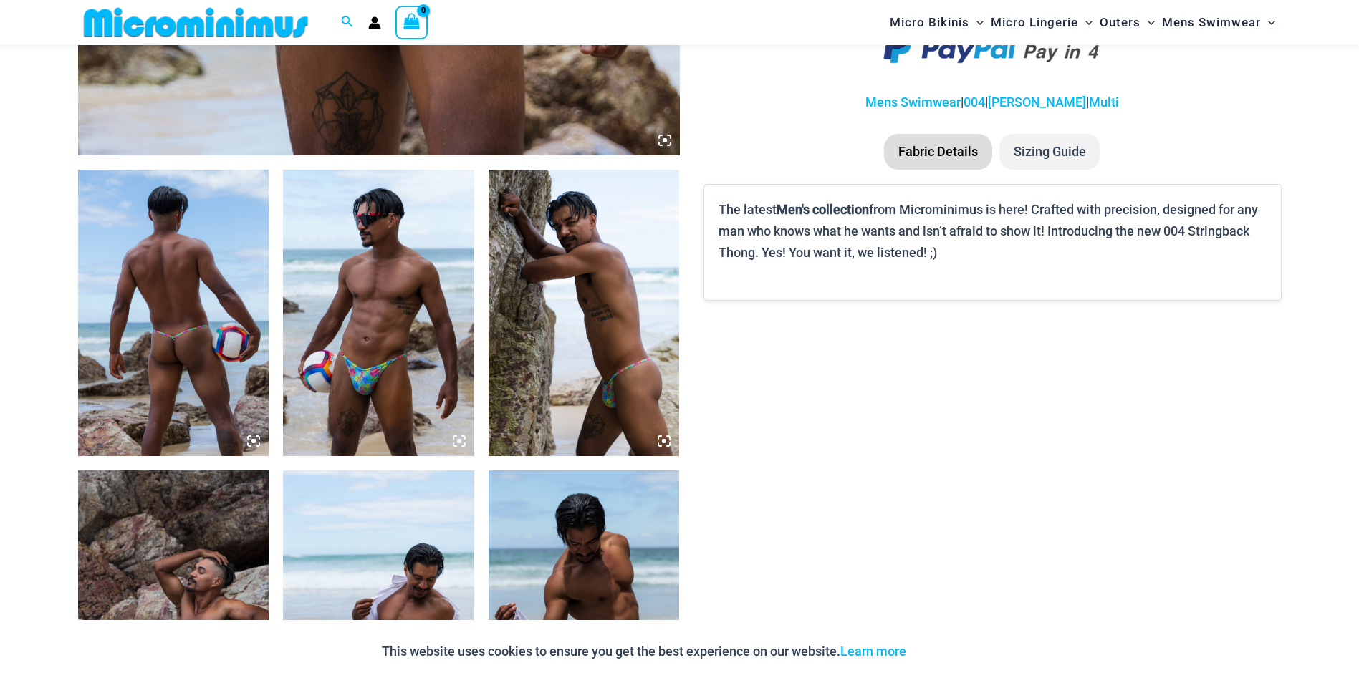
scroll to position [1387, 0]
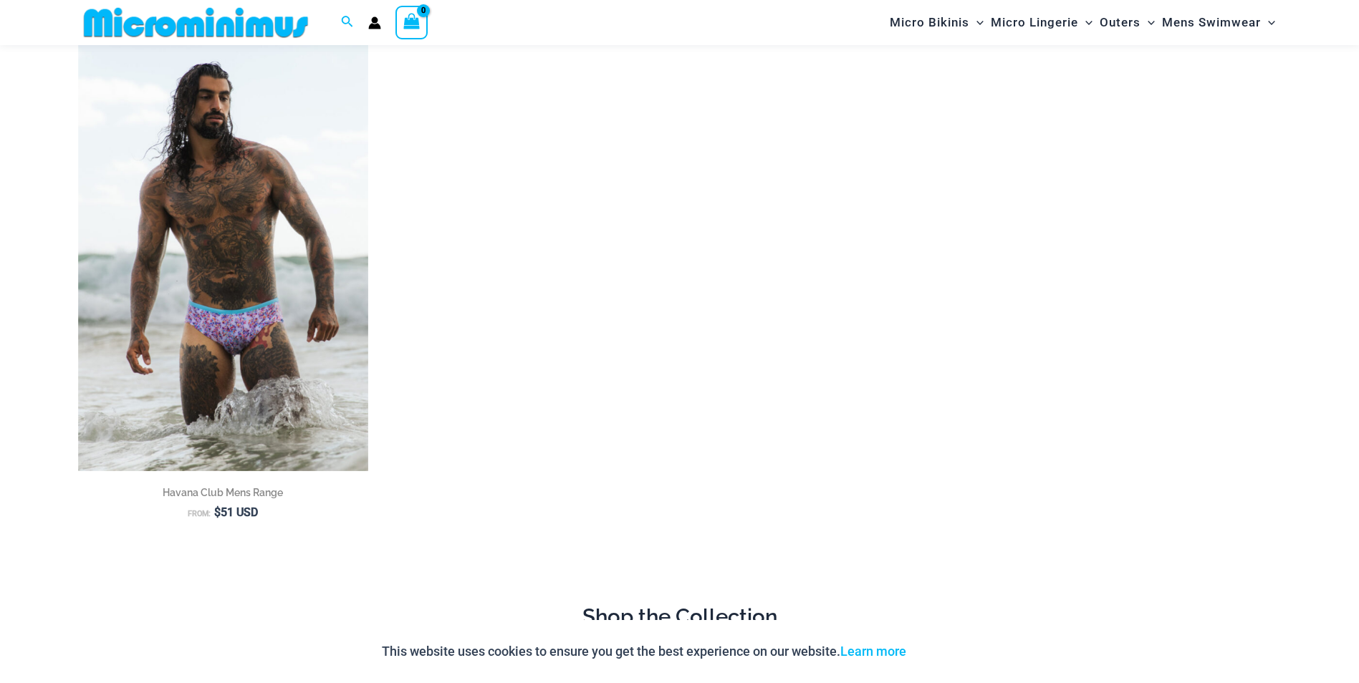
scroll to position [156, 0]
